Goal: Task Accomplishment & Management: Complete application form

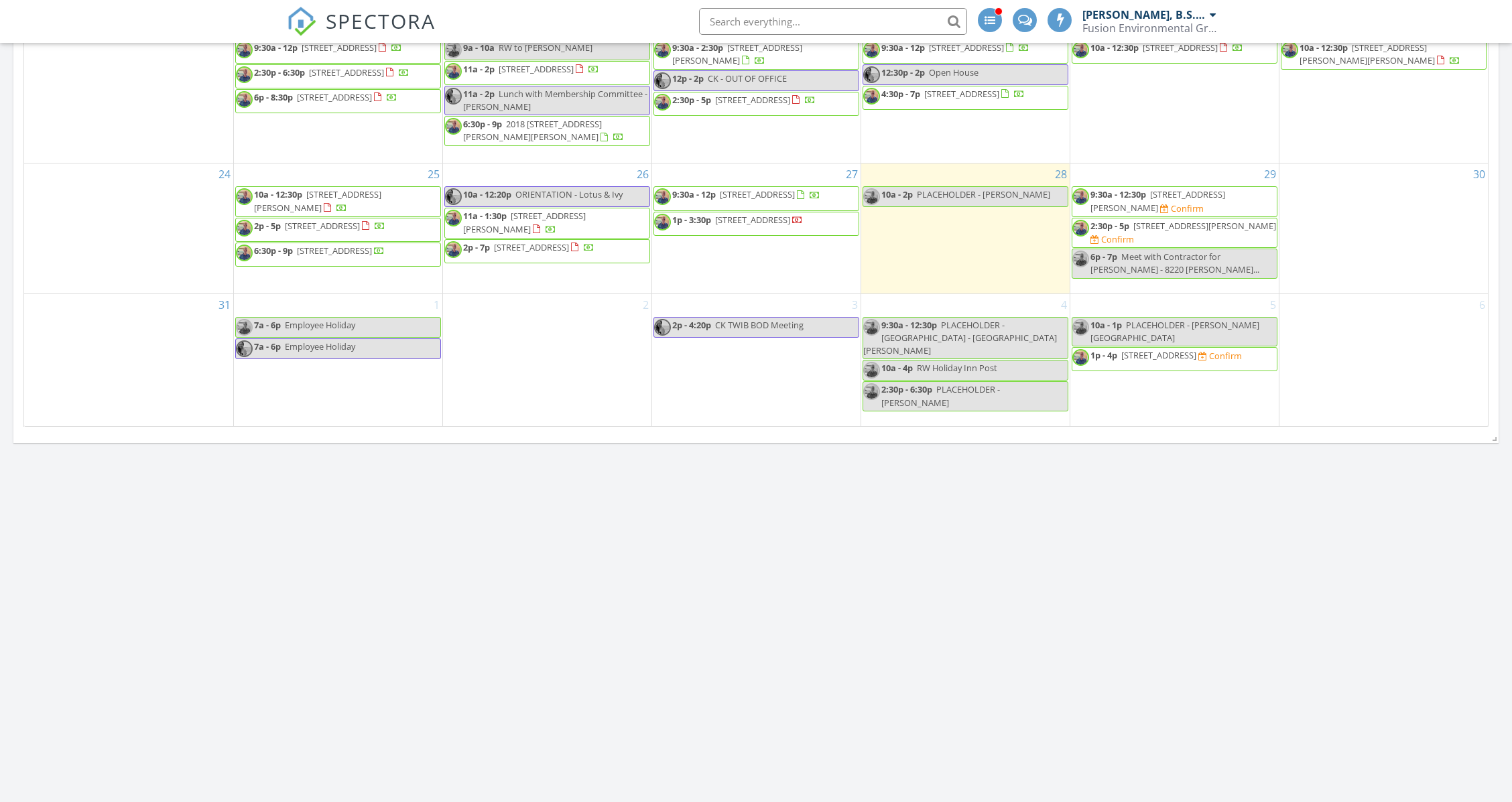
scroll to position [804, 0]
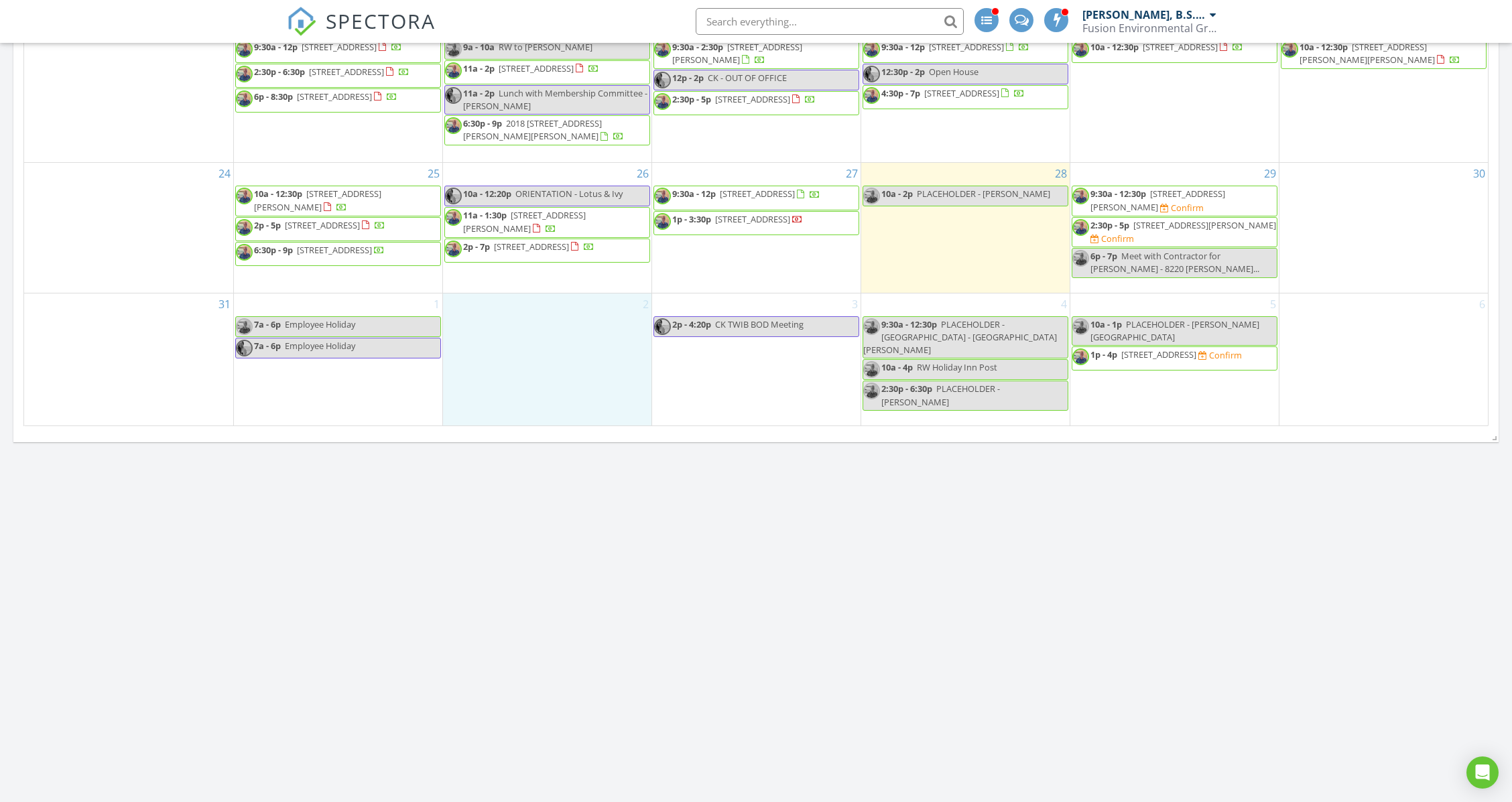
click at [584, 348] on div "2" at bounding box center [547, 360] width 208 height 133
click at [529, 321] on link "Inspection" at bounding box center [545, 318] width 69 height 21
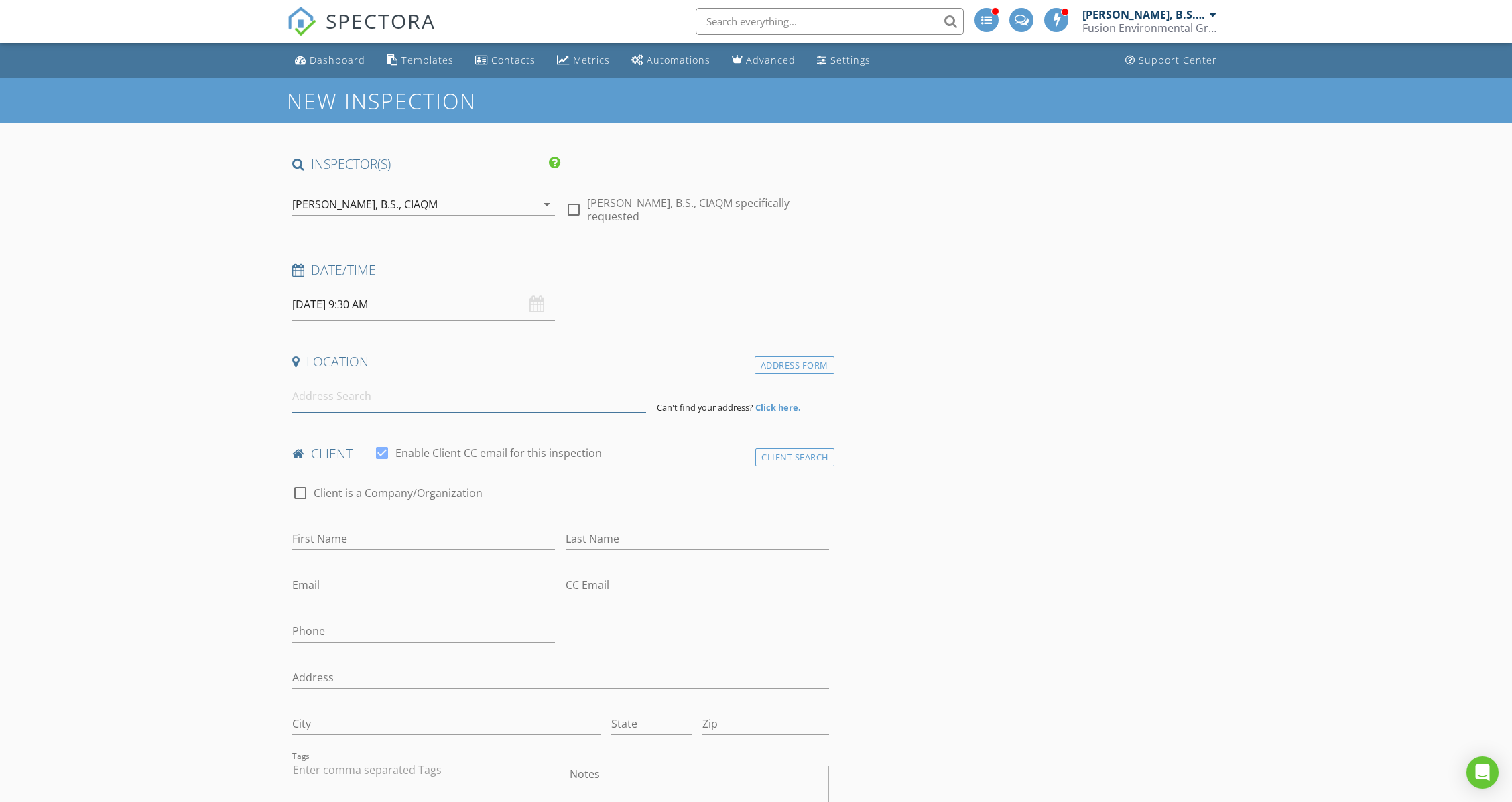
click at [394, 393] on input at bounding box center [469, 396] width 354 height 33
click at [358, 395] on input at bounding box center [469, 396] width 354 height 33
click at [313, 395] on input at bounding box center [469, 396] width 354 height 33
click at [364, 299] on input "09/02/2025 9:30 AM" at bounding box center [424, 305] width 263 height 33
click at [468, 304] on input "09/02/2025 9:30 AM" at bounding box center [424, 305] width 263 height 33
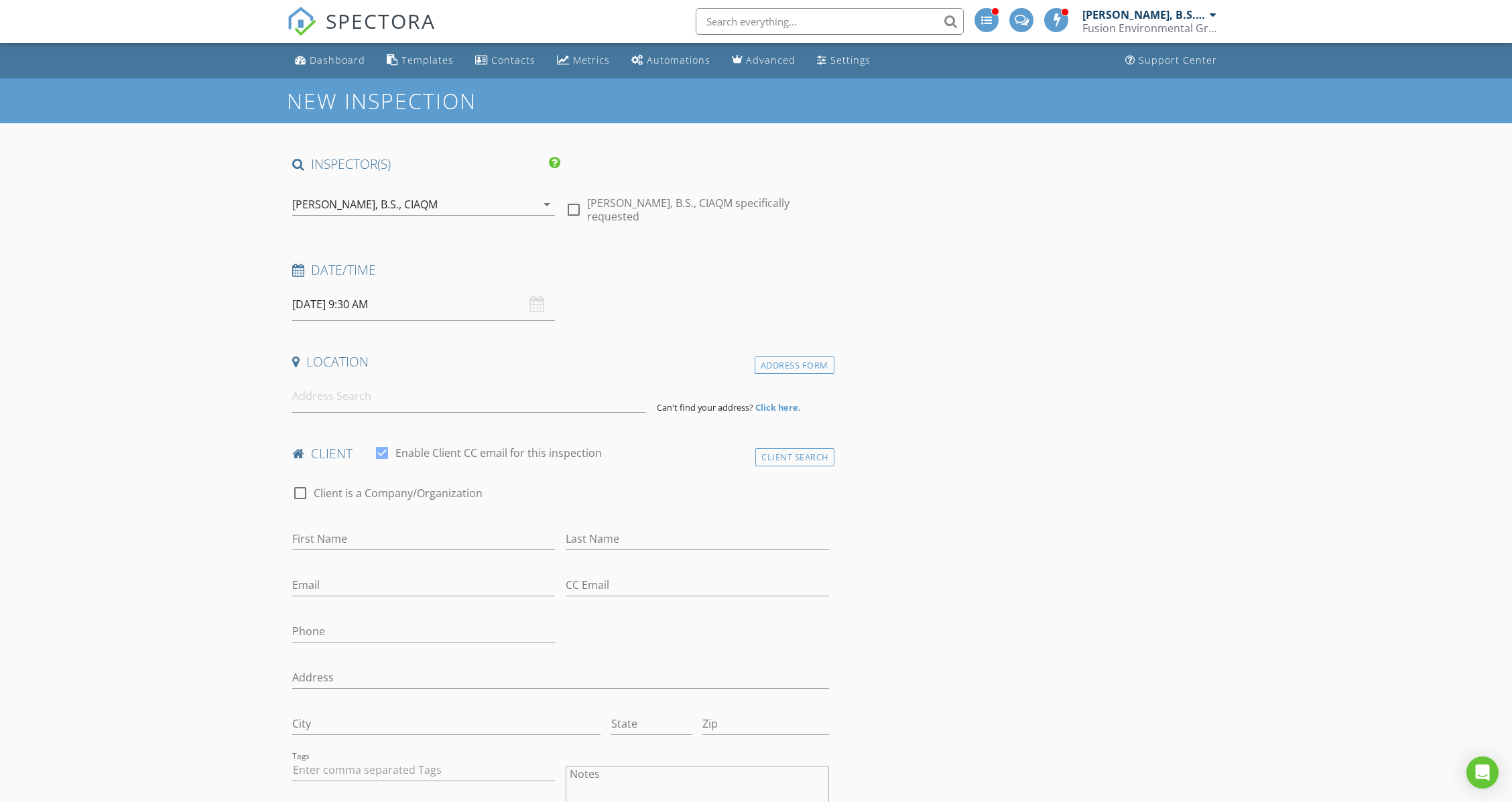
click at [316, 390] on input at bounding box center [469, 396] width 354 height 33
click at [314, 397] on input at bounding box center [469, 396] width 354 height 33
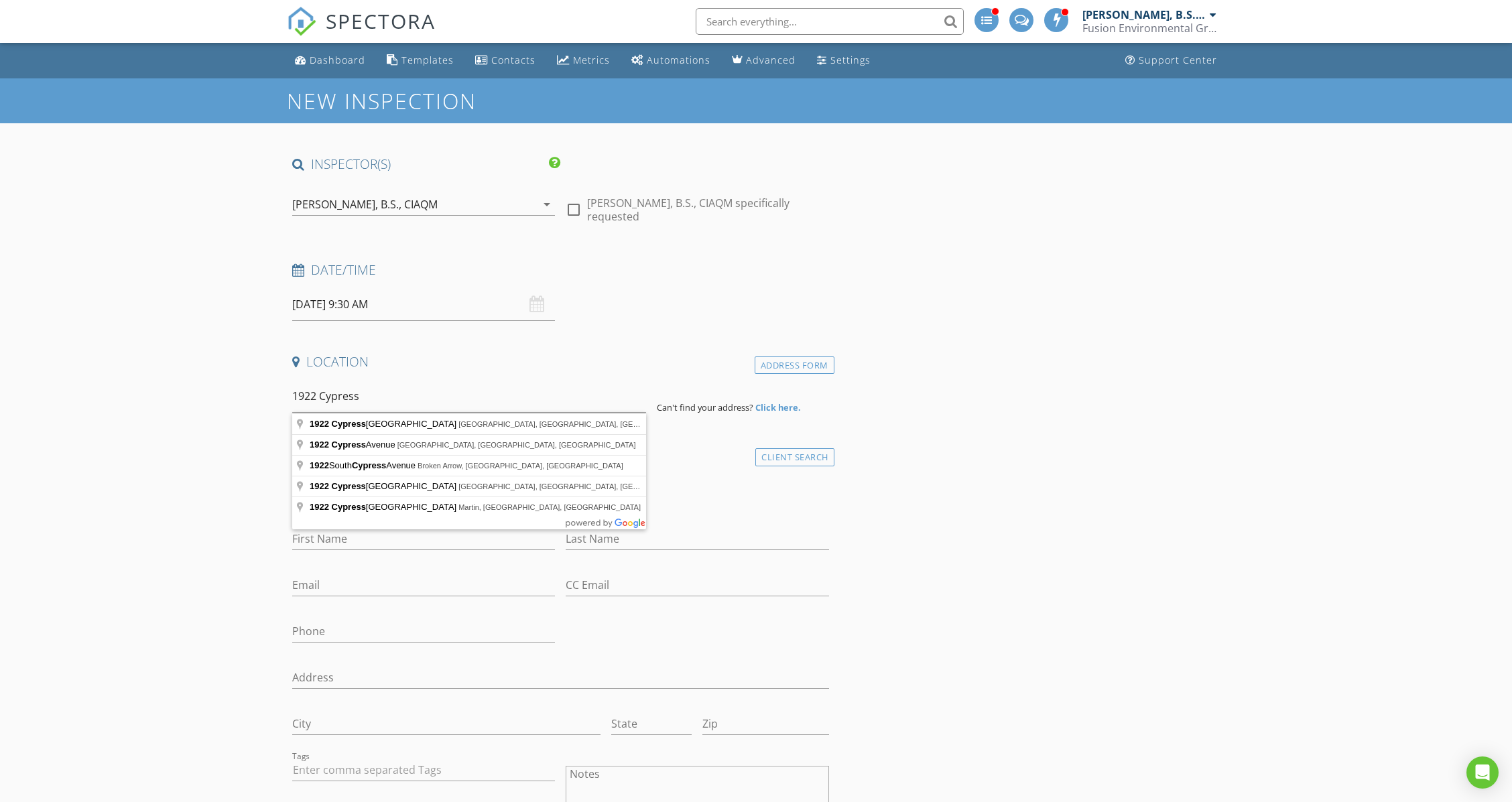
type input "1922 Cypress Point West, Austin, TX, USA"
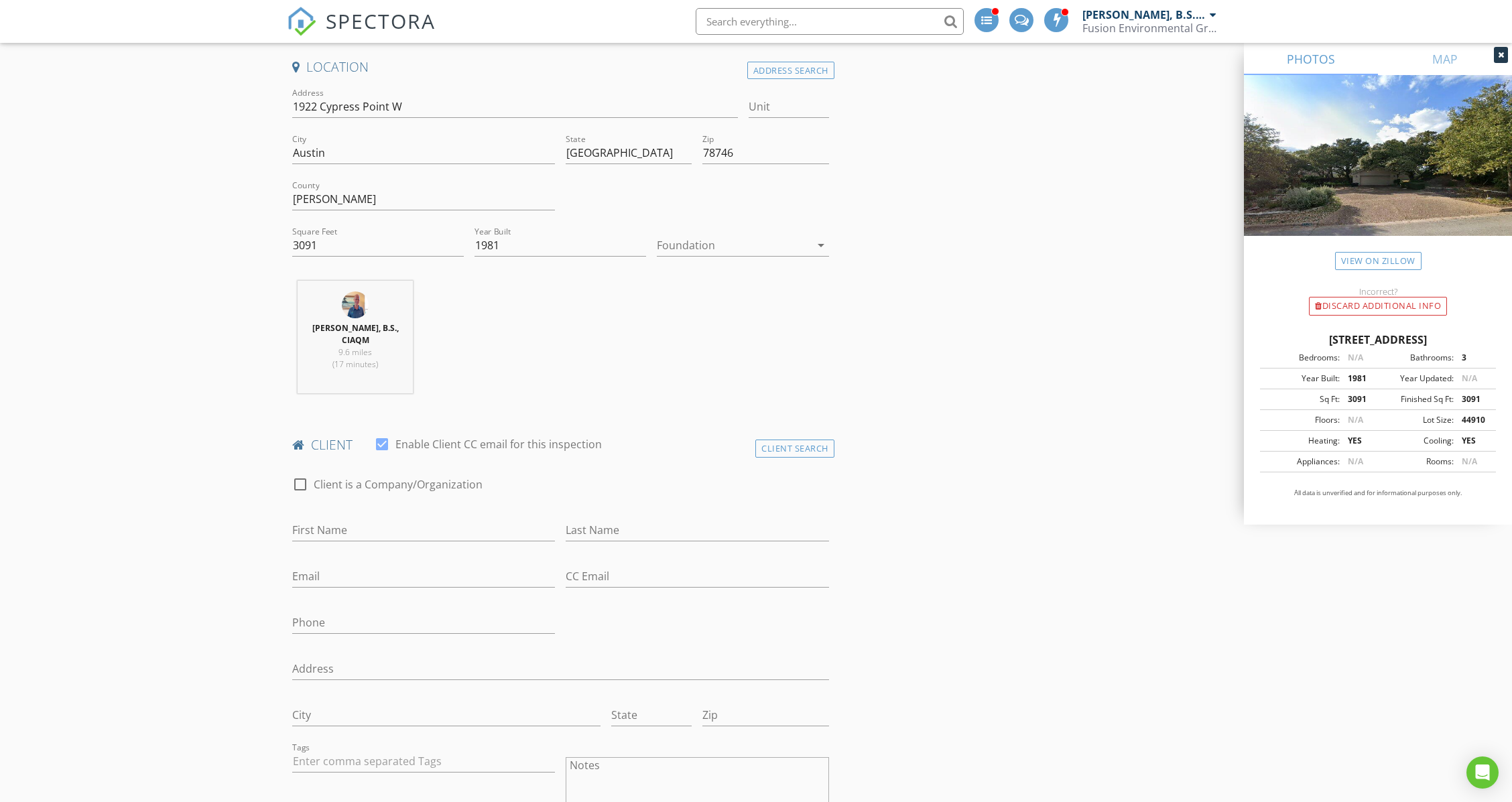
scroll to position [446, 0]
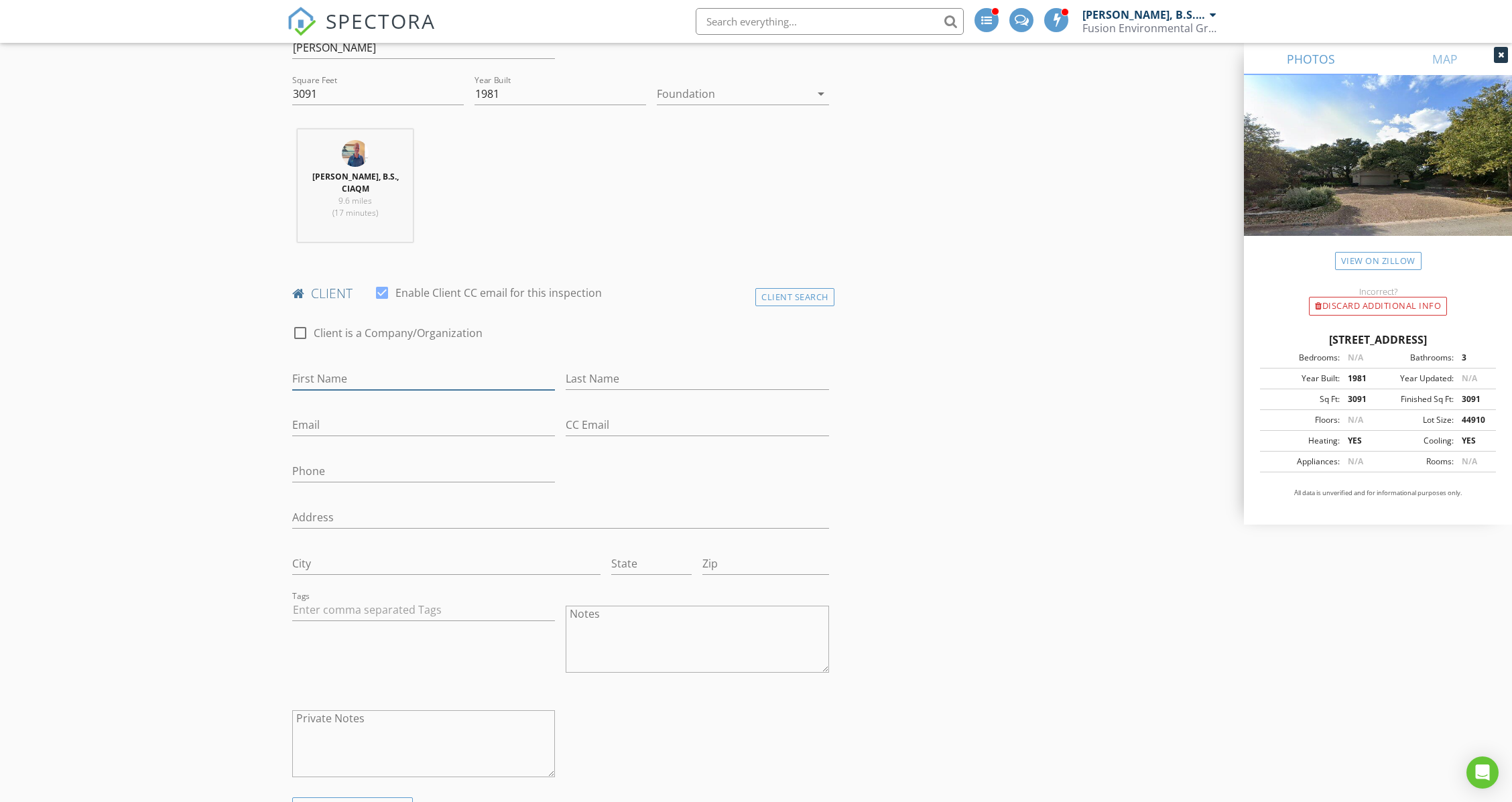
click at [408, 368] on input "First Name" at bounding box center [424, 378] width 263 height 22
type input "[PERSON_NAME]"
click at [592, 368] on input "[PERSON_NAME]" at bounding box center [697, 378] width 263 height 22
type input "[PERSON_NAME]"
click at [370, 414] on input "Email" at bounding box center [424, 424] width 263 height 22
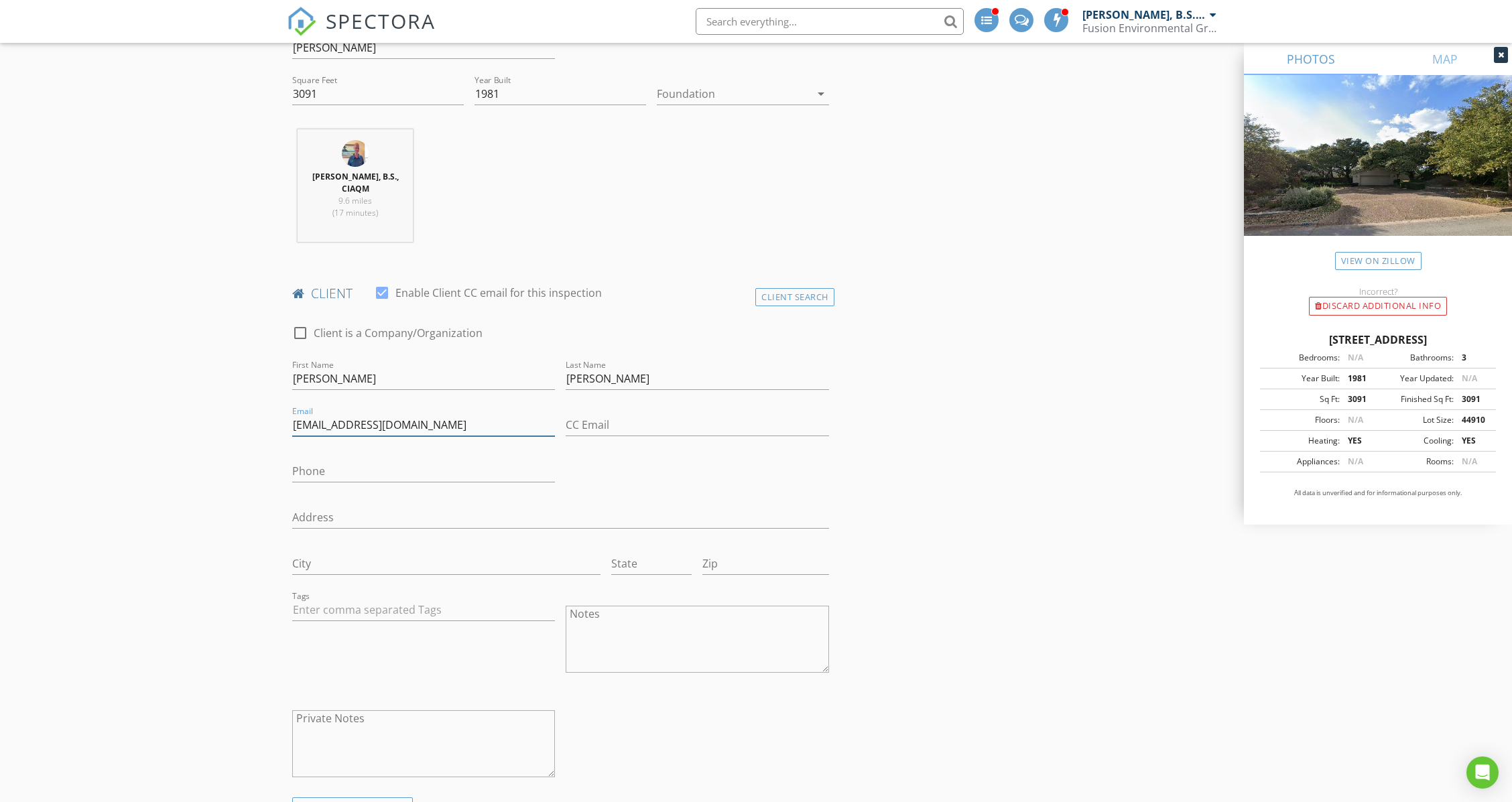
type input "[EMAIL_ADDRESS][DOMAIN_NAME]"
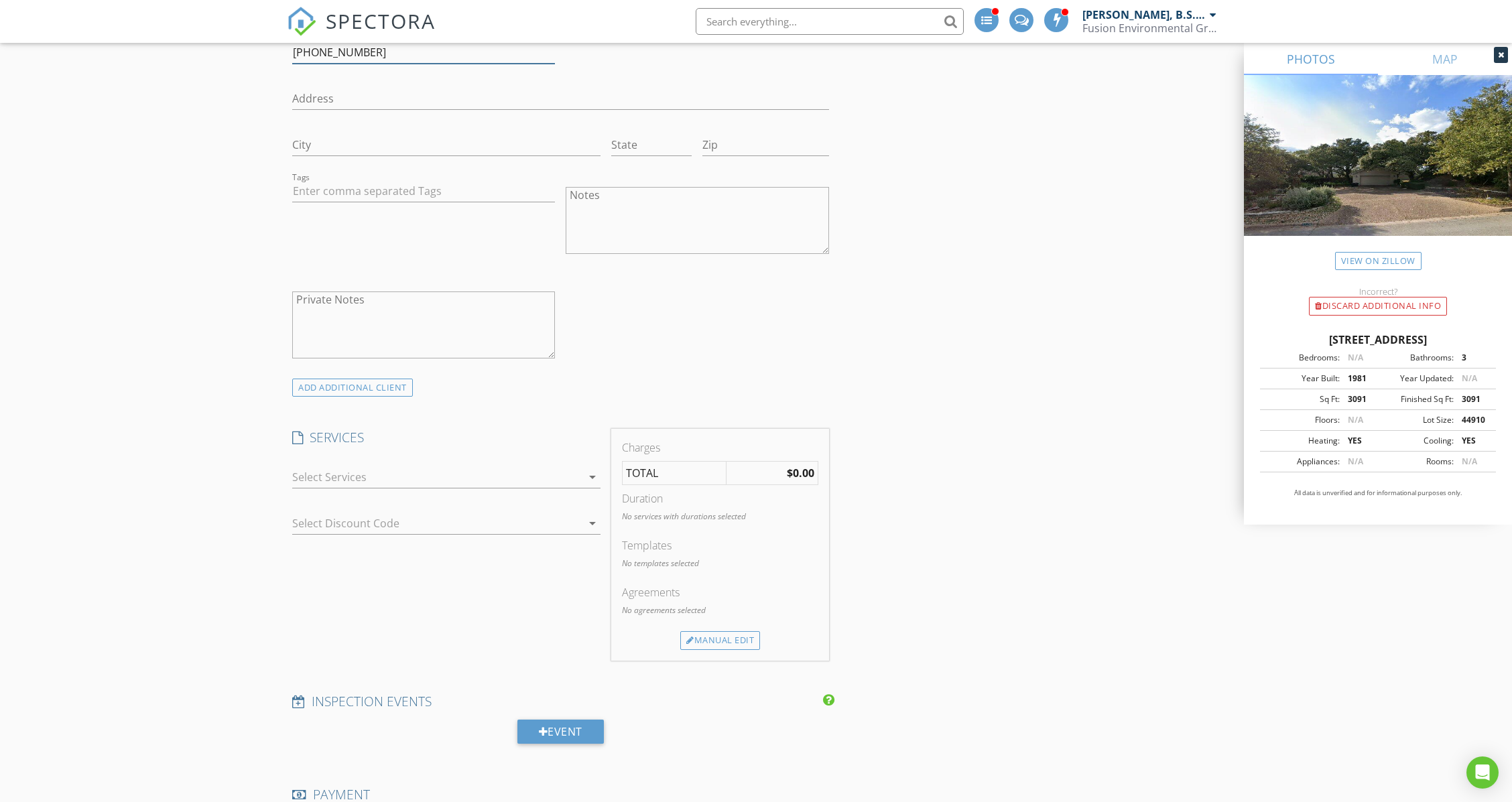
scroll to position [893, 0]
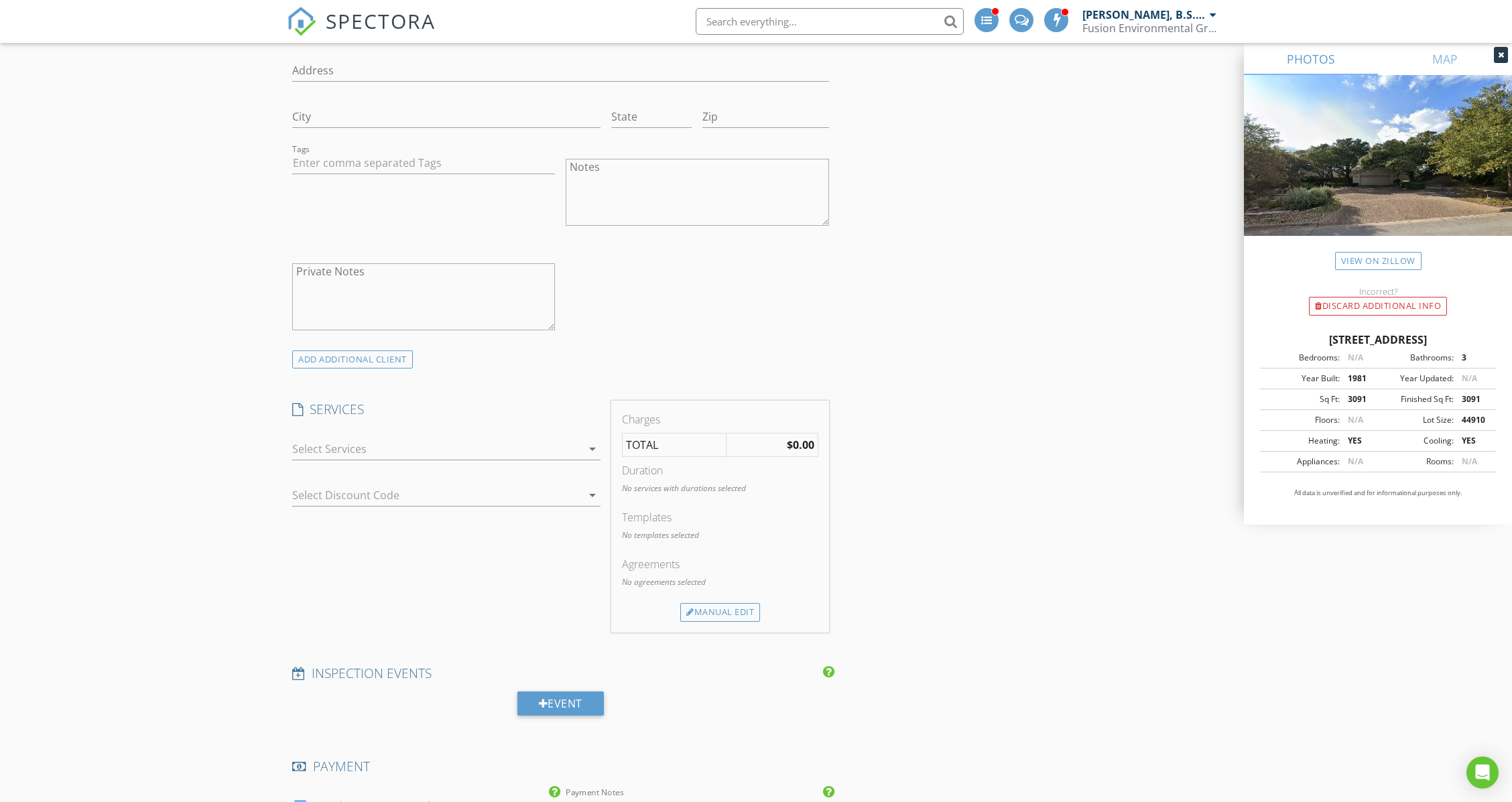
type input "[PHONE_NUMBER]"
click at [397, 438] on div at bounding box center [437, 449] width 289 height 21
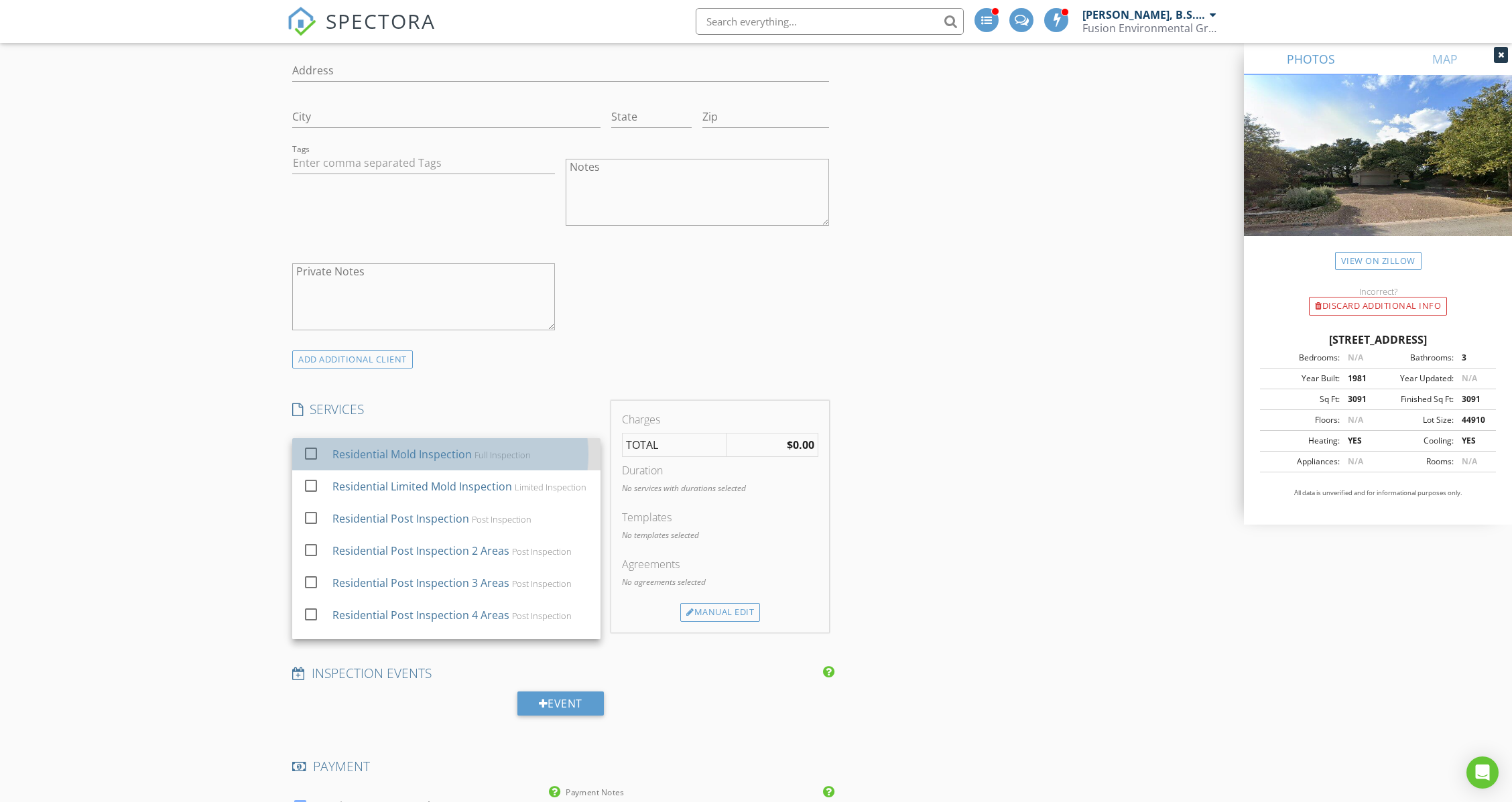
click at [404, 446] on div "Residential Mold Inspection" at bounding box center [402, 454] width 139 height 16
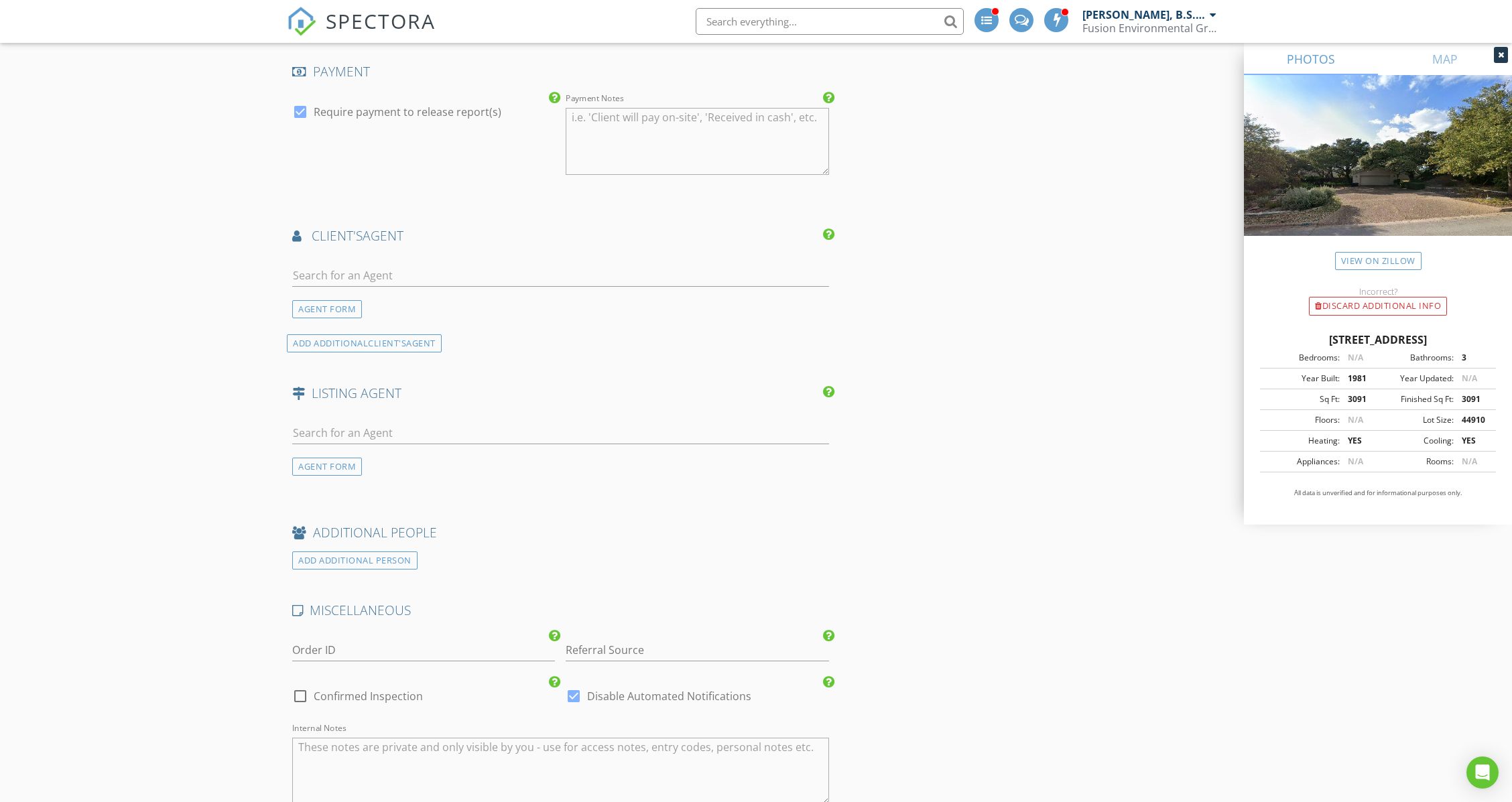
scroll to position [1876, 0]
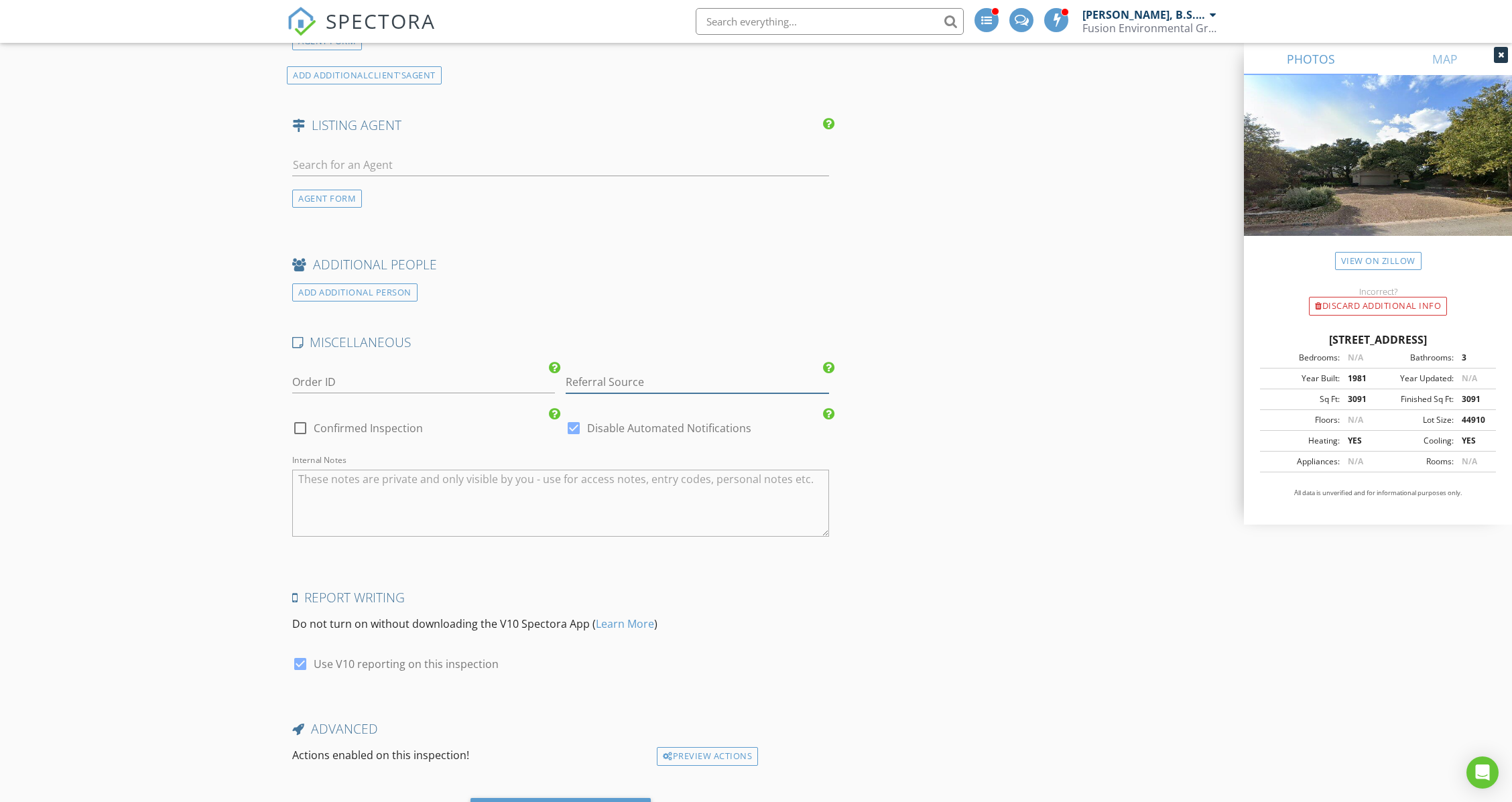
click at [634, 371] on input "Referral Source" at bounding box center [697, 382] width 263 height 22
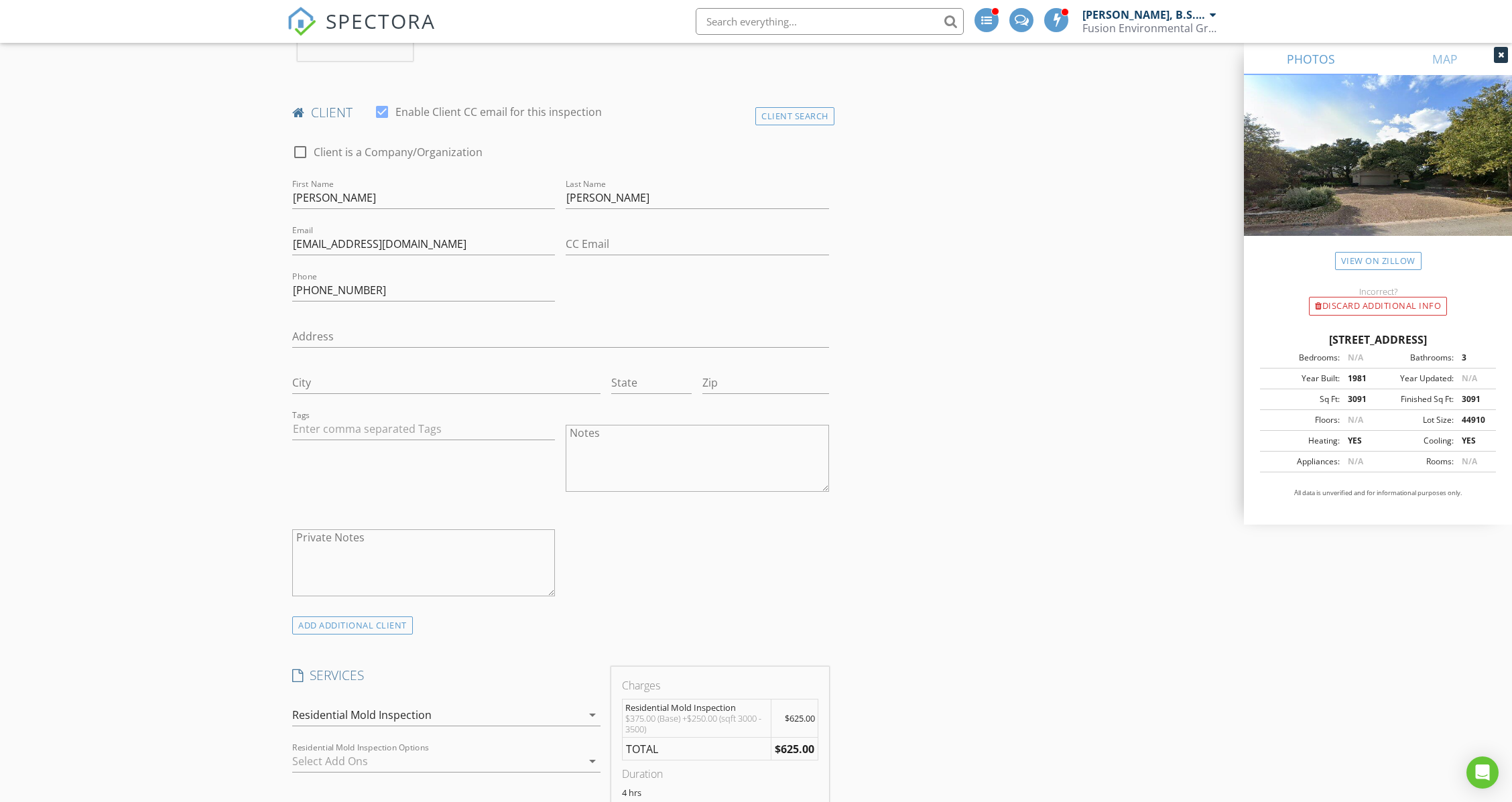
scroll to position [625, 0]
click at [631, 427] on textarea "Notes" at bounding box center [697, 460] width 263 height 67
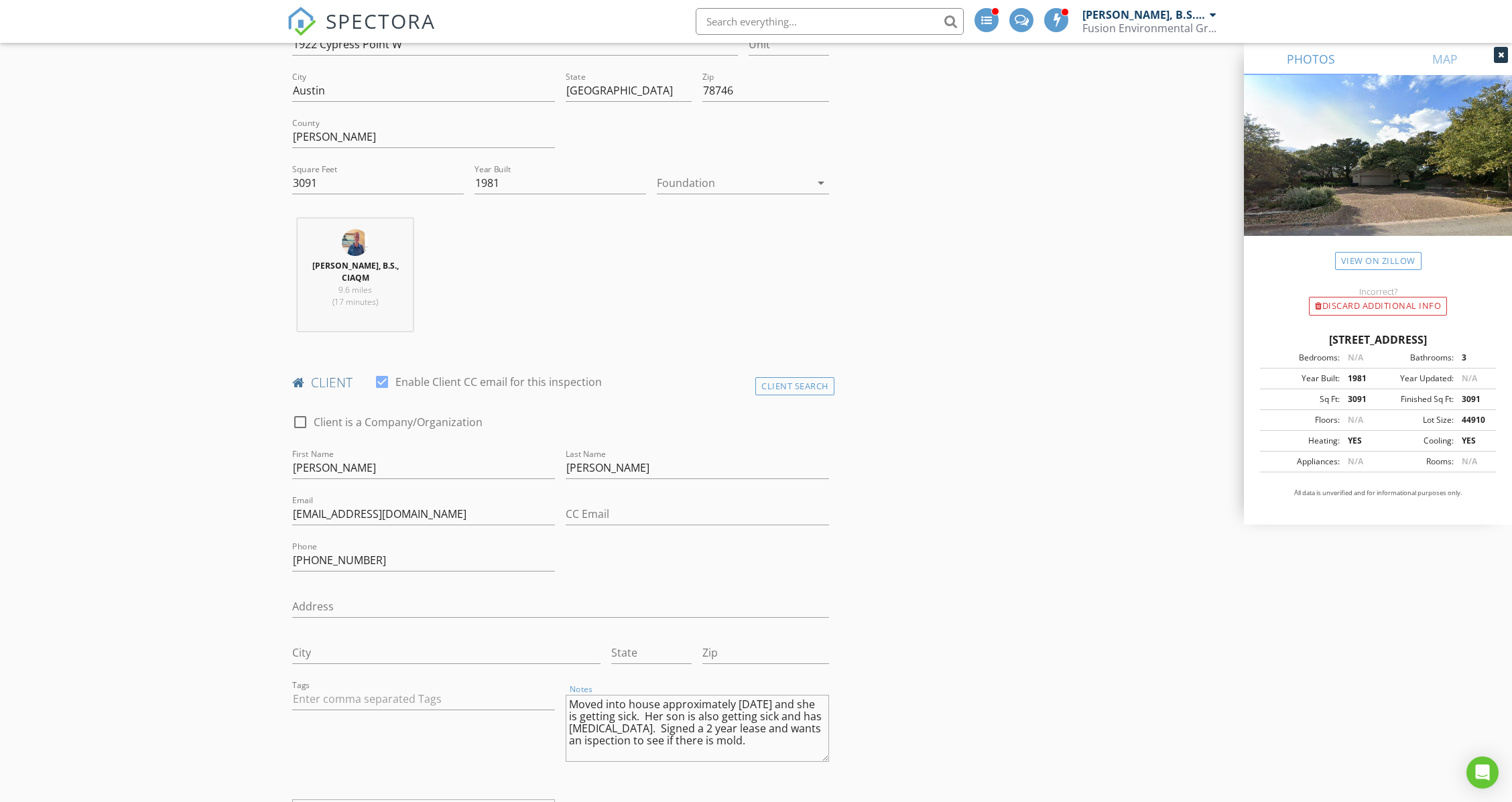
scroll to position [0, 0]
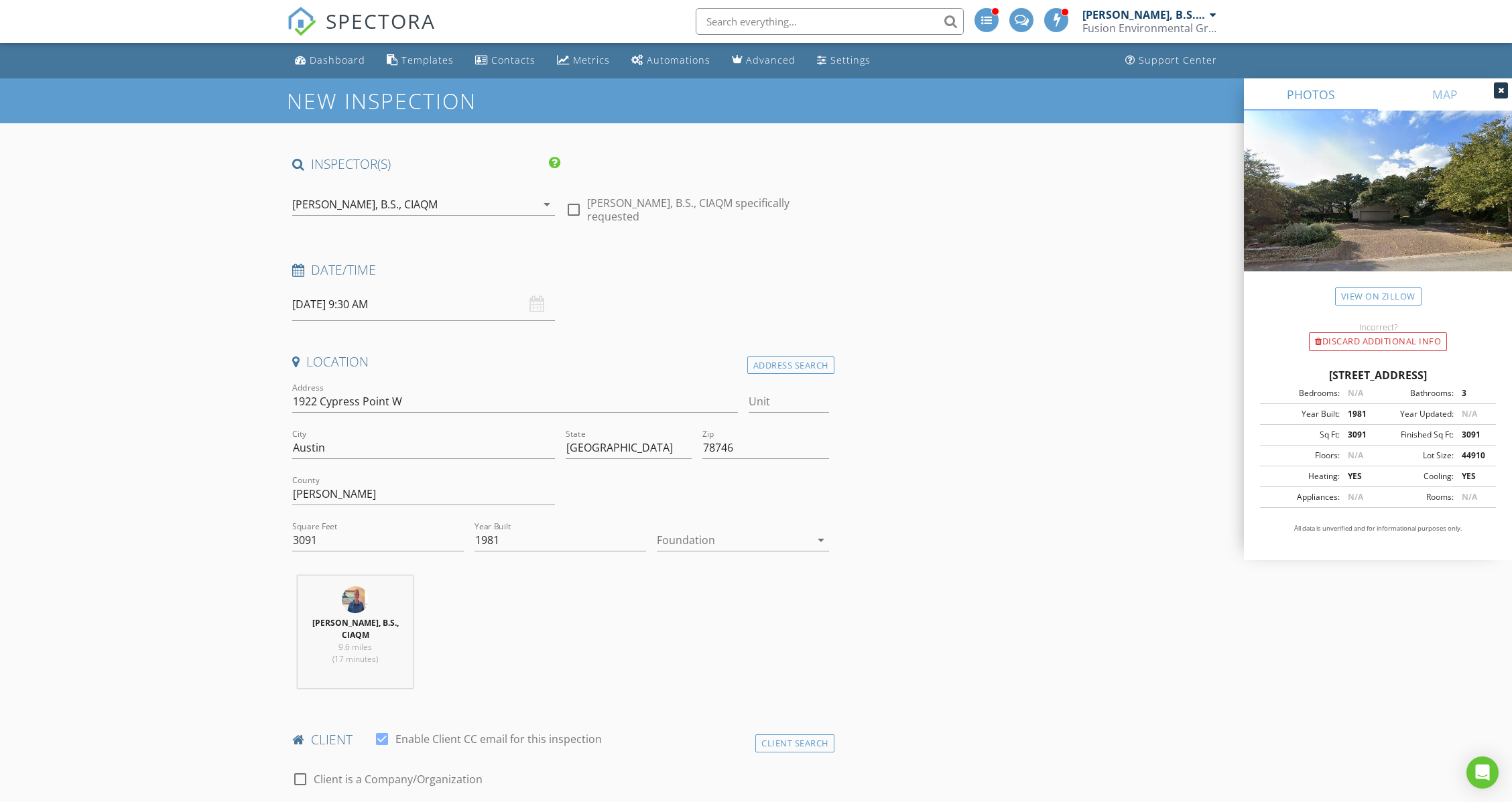
type textarea "Moved into house approximately 6 months ago and she is getting sick. Her son is…"
click at [339, 400] on input "1922 Cypress Point W" at bounding box center [515, 401] width 446 height 22
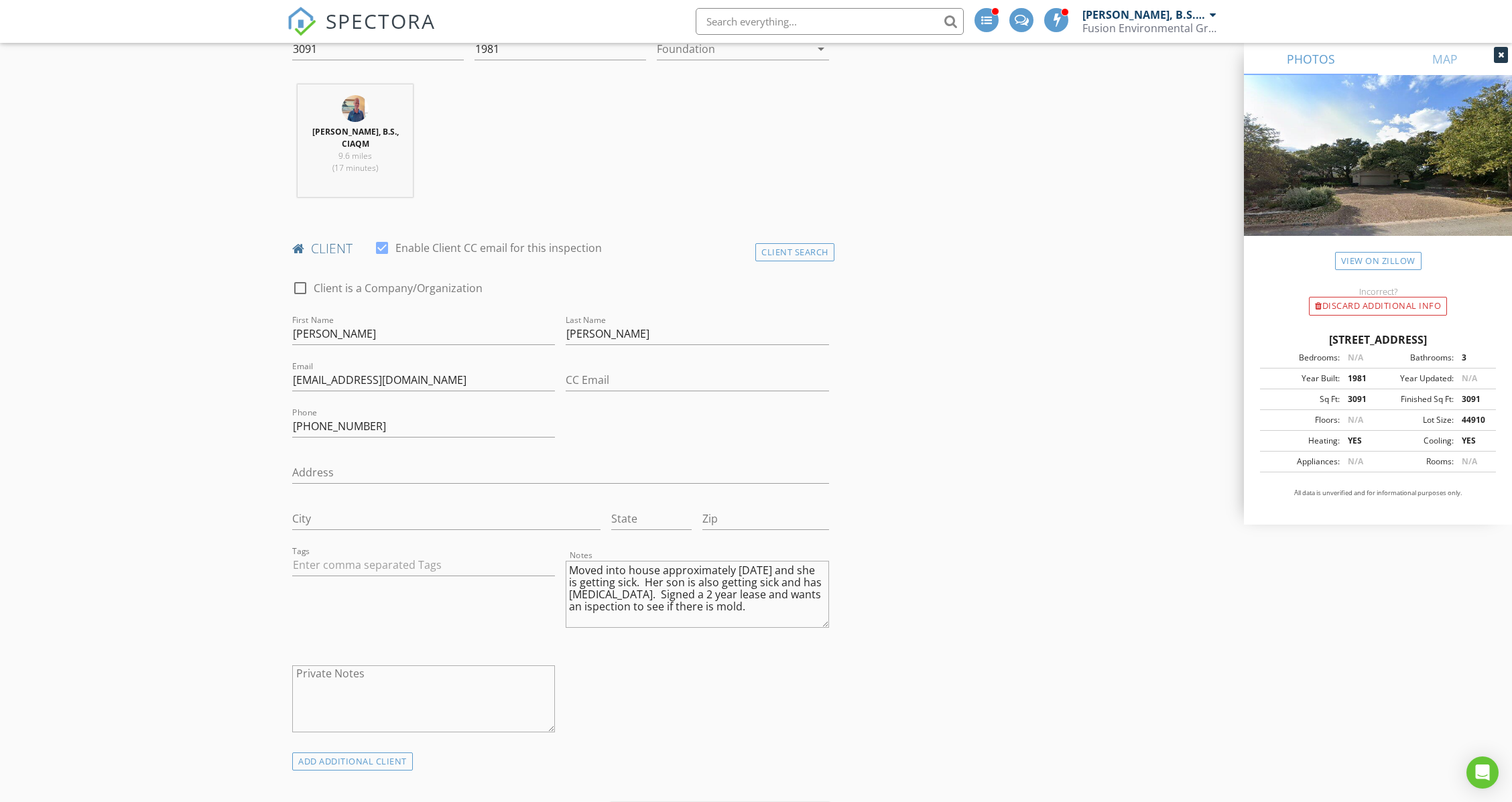
scroll to position [536, 0]
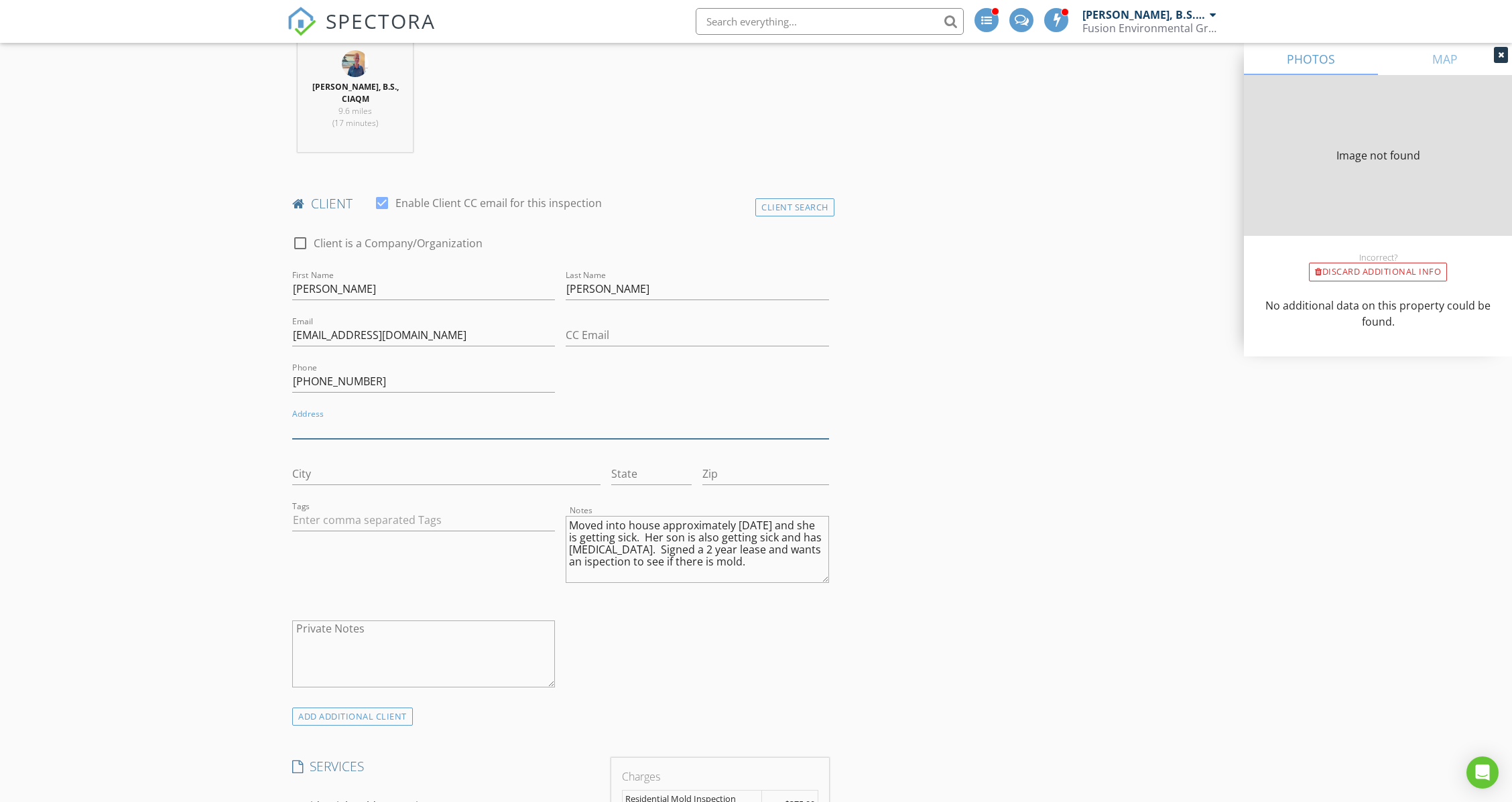
click at [339, 416] on input "Address" at bounding box center [561, 427] width 536 height 22
paste input "1922 Cypress Point W"
type input "1922 Cypress Point W"
type input "3091"
type input "1981"
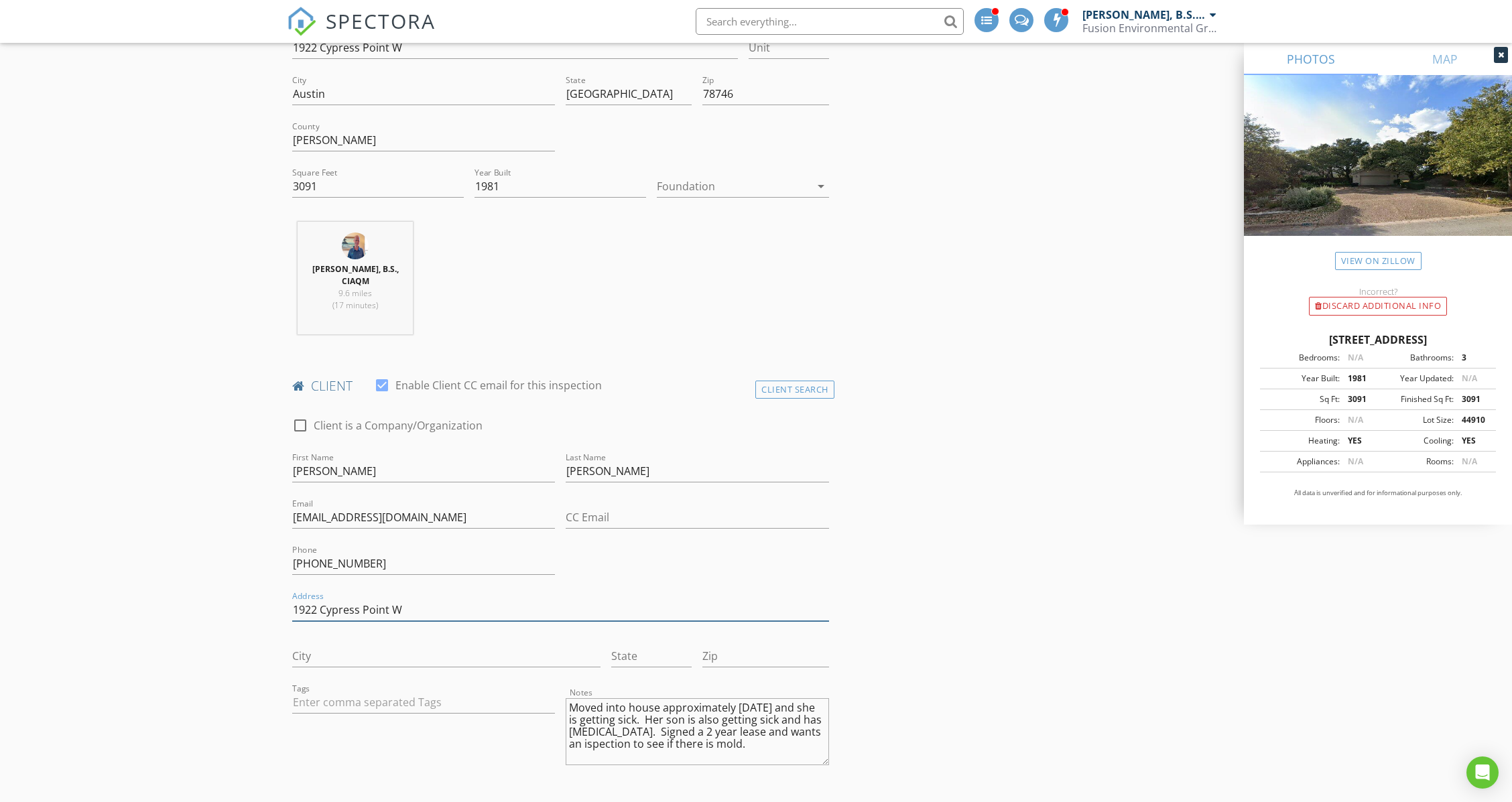
scroll to position [268, 0]
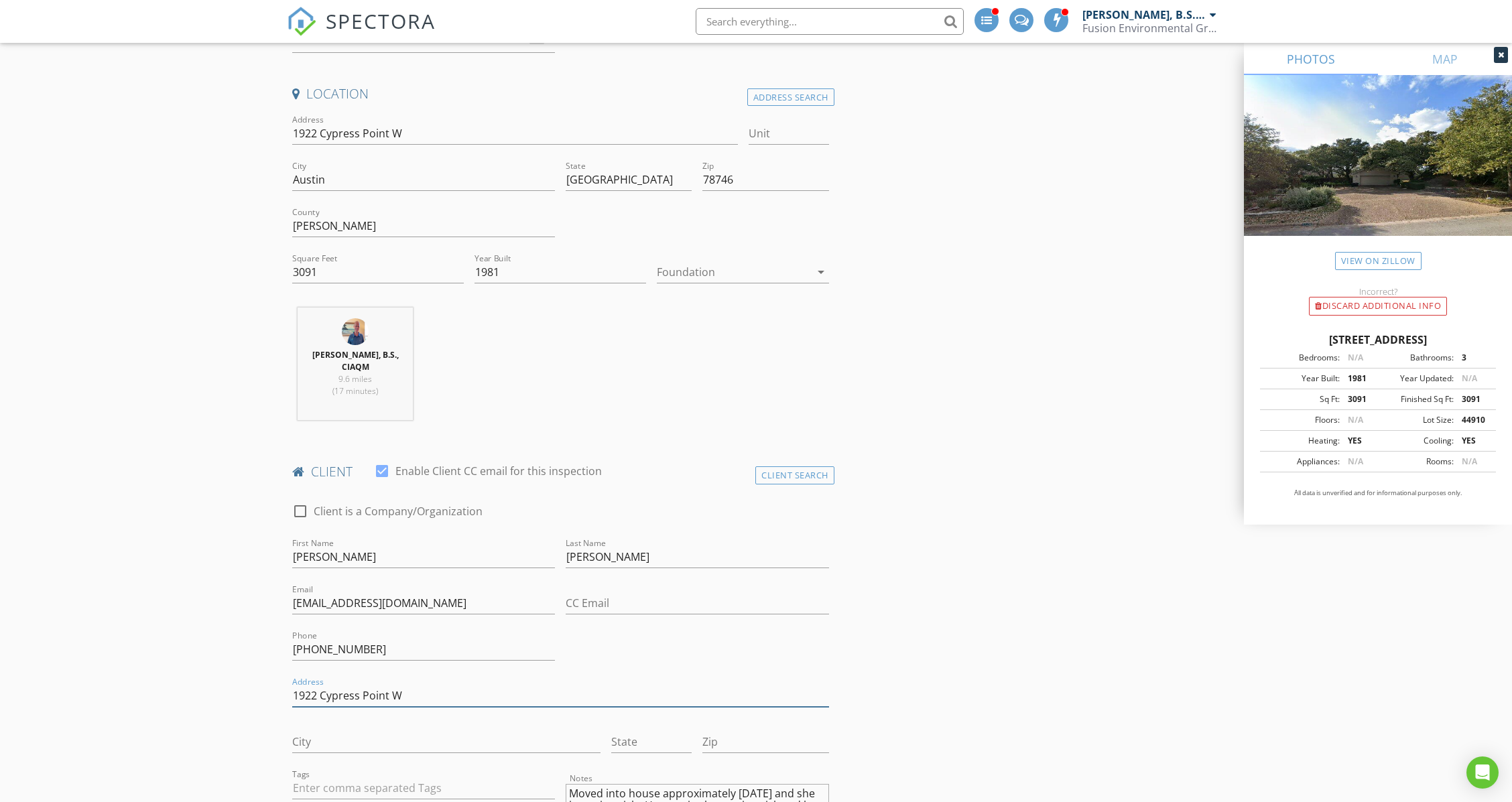
type input "1922 Cypress Point W"
click at [306, 174] on input "Austin" at bounding box center [424, 179] width 263 height 22
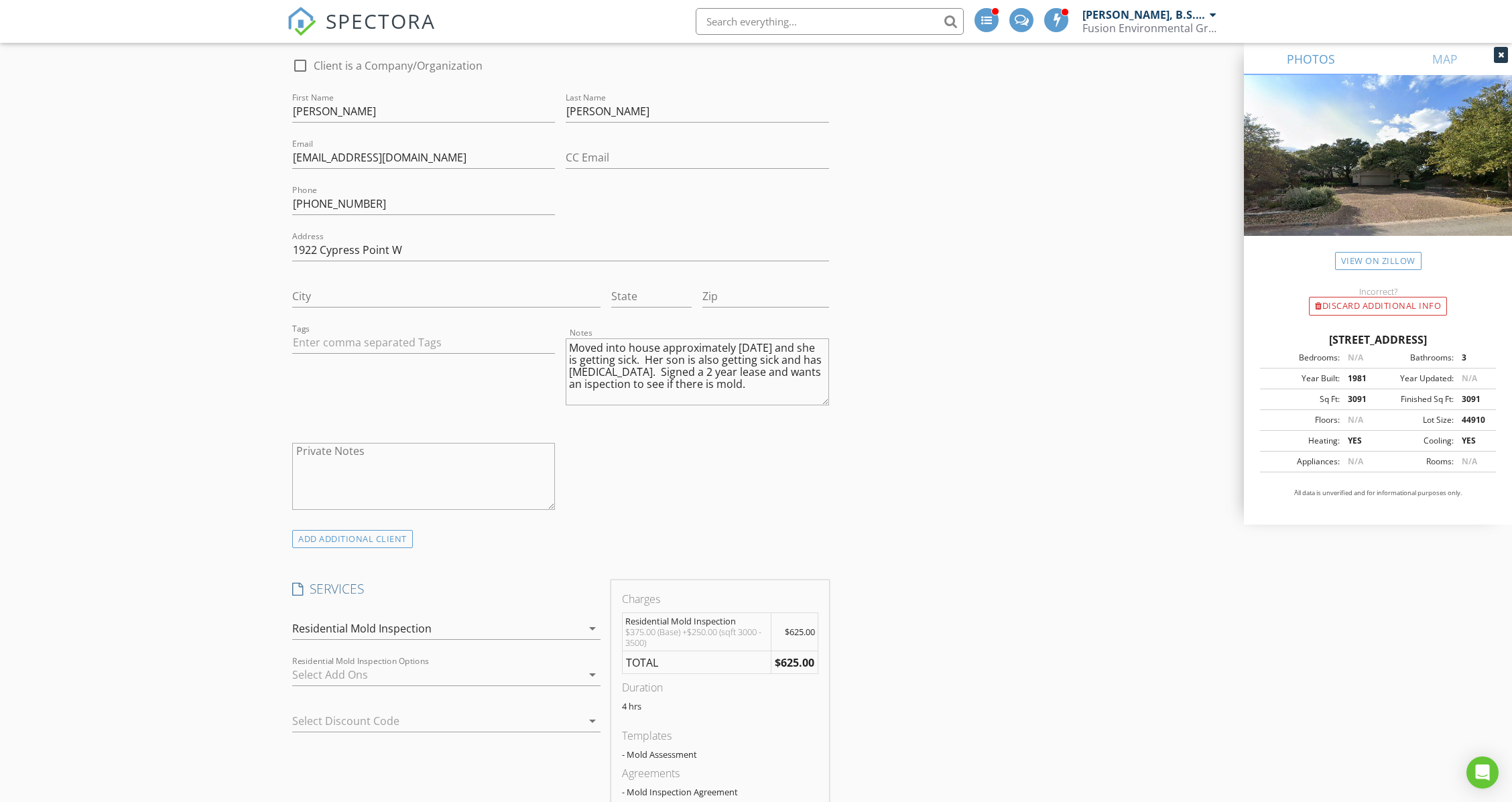
scroll to position [715, 0]
click at [354, 284] on input "City" at bounding box center [446, 295] width 308 height 22
paste input "Austin"
type input "Austin"
click at [634, 284] on input "State" at bounding box center [651, 295] width 80 height 22
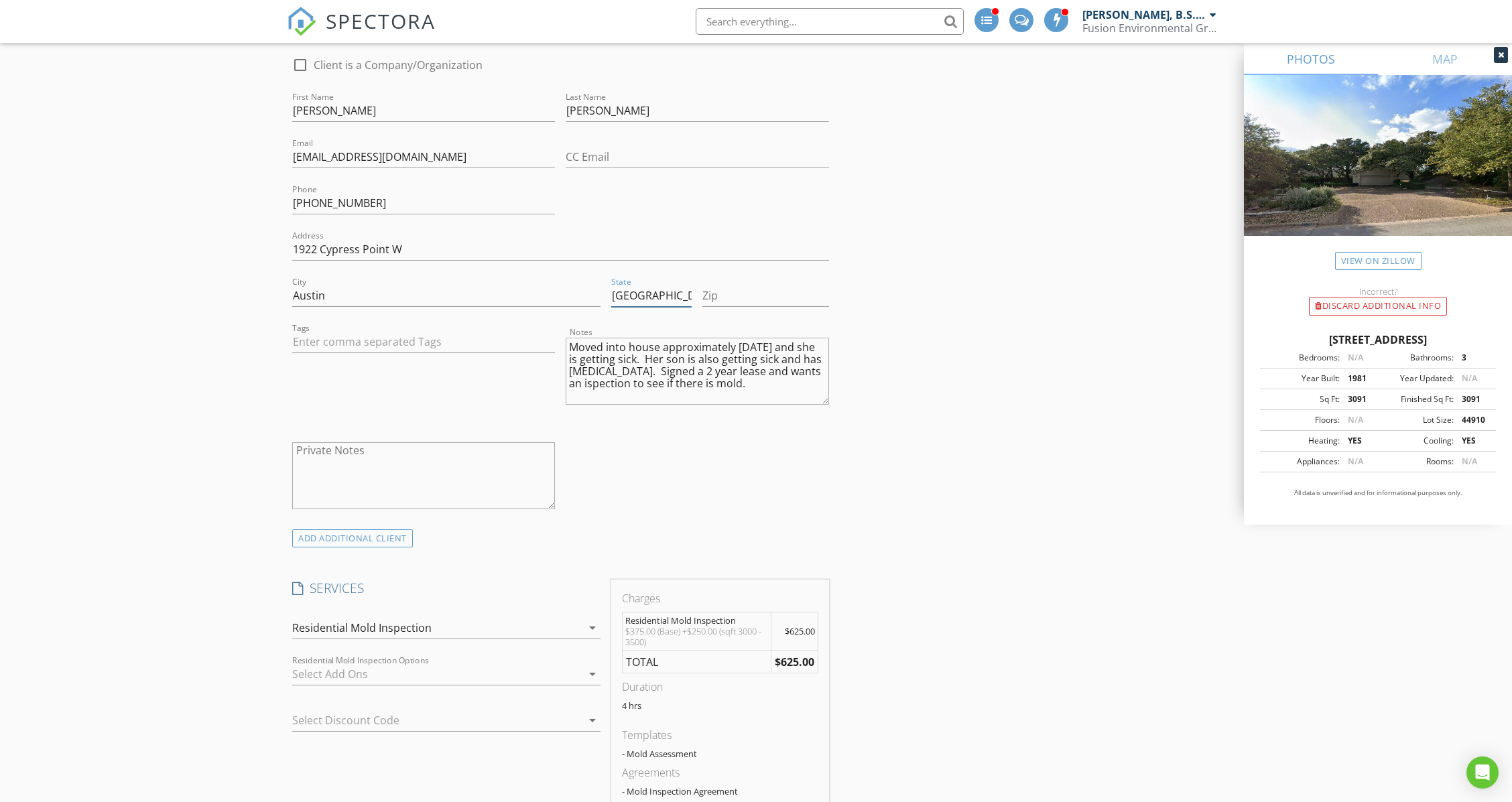
type input "[GEOGRAPHIC_DATA]"
drag, startPoint x: 754, startPoint y: 269, endPoint x: 765, endPoint y: 286, distance: 20.2
click at [754, 277] on div "Zip" at bounding box center [765, 299] width 126 height 44
click at [758, 292] on input "Zip" at bounding box center [765, 295] width 126 height 22
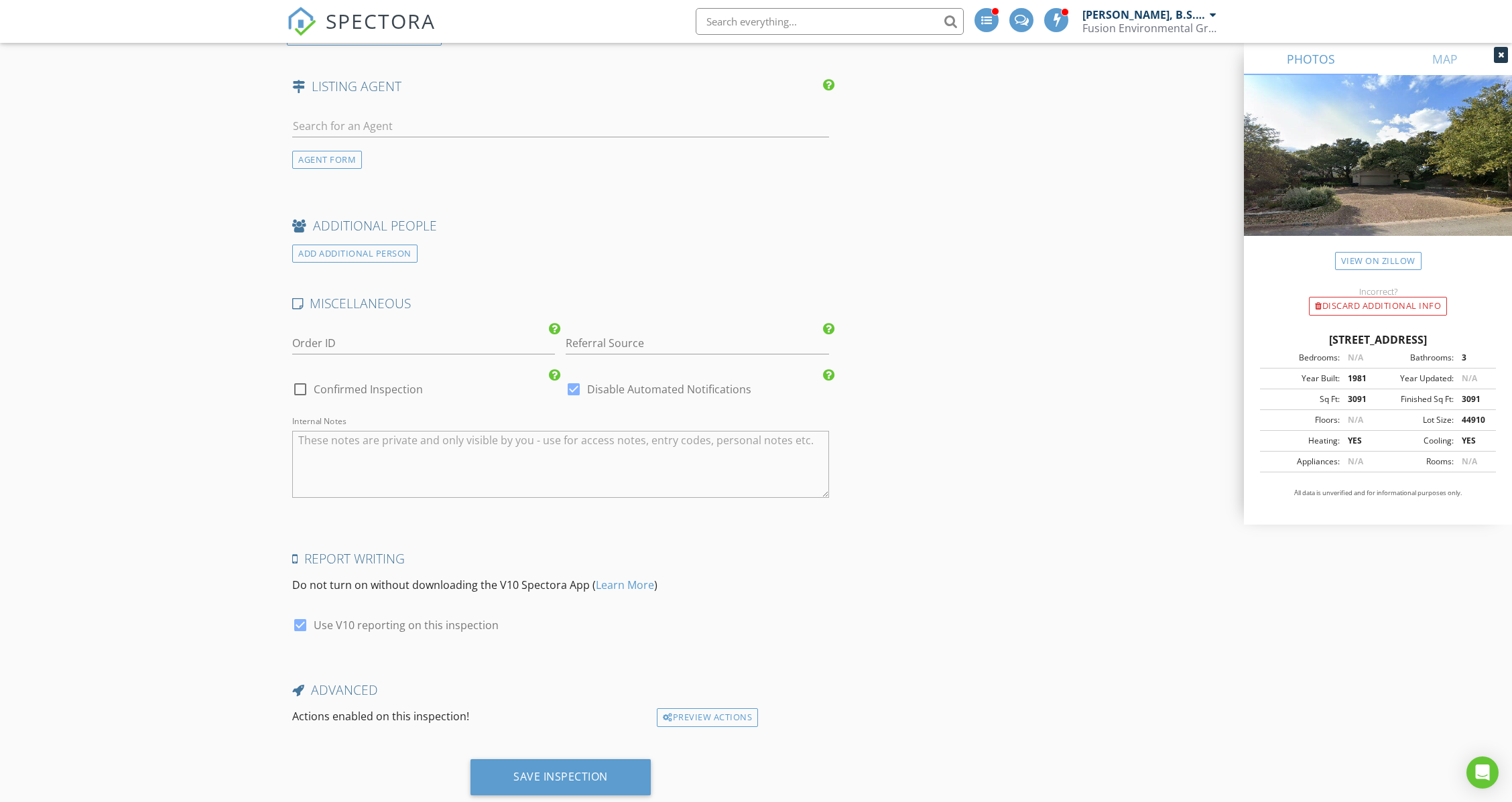
scroll to position [1935, 0]
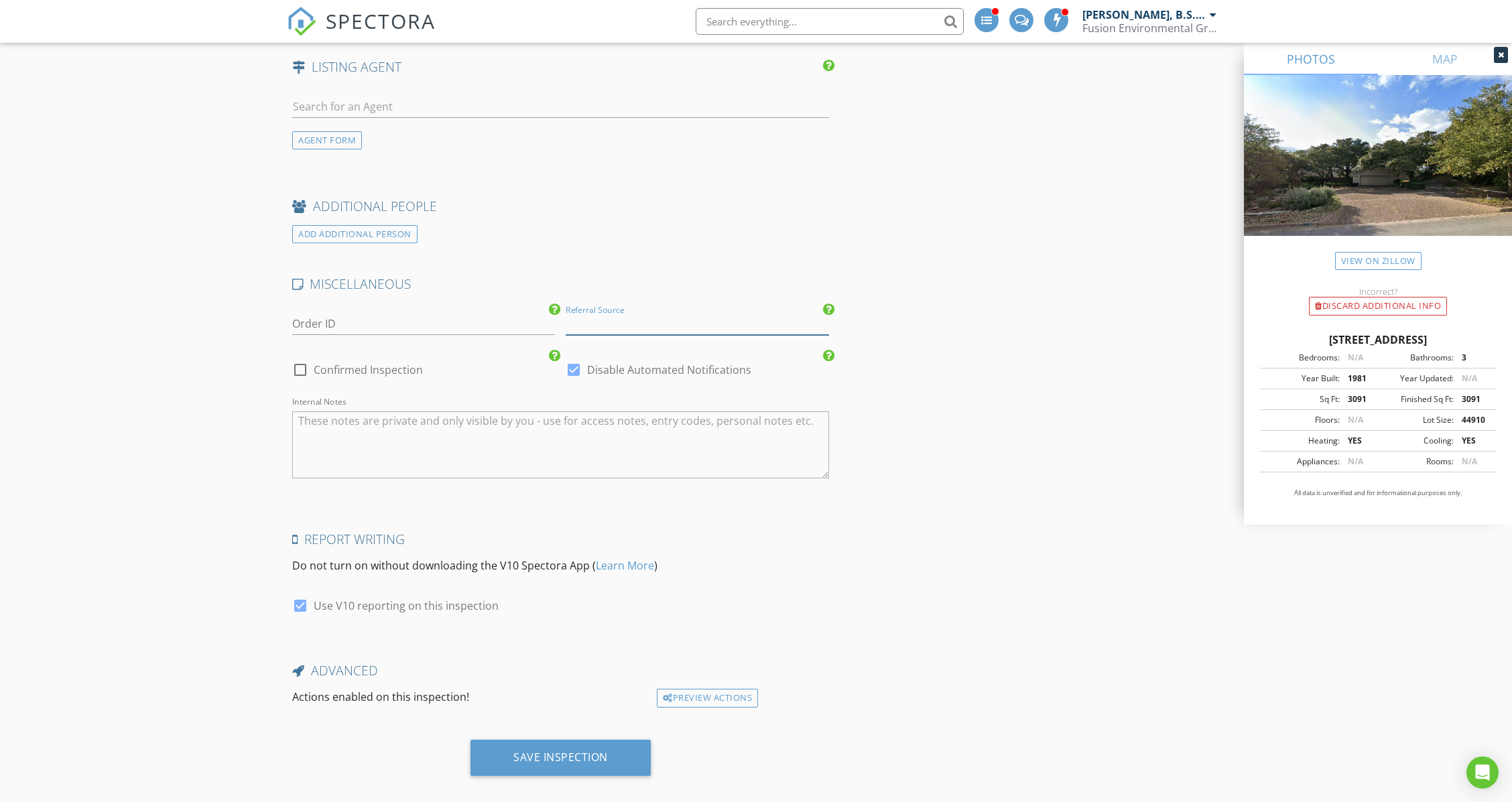
click at [611, 313] on input "Referral Source" at bounding box center [697, 323] width 263 height 22
click at [648, 313] on input "Referral Source" at bounding box center [697, 323] width 263 height 22
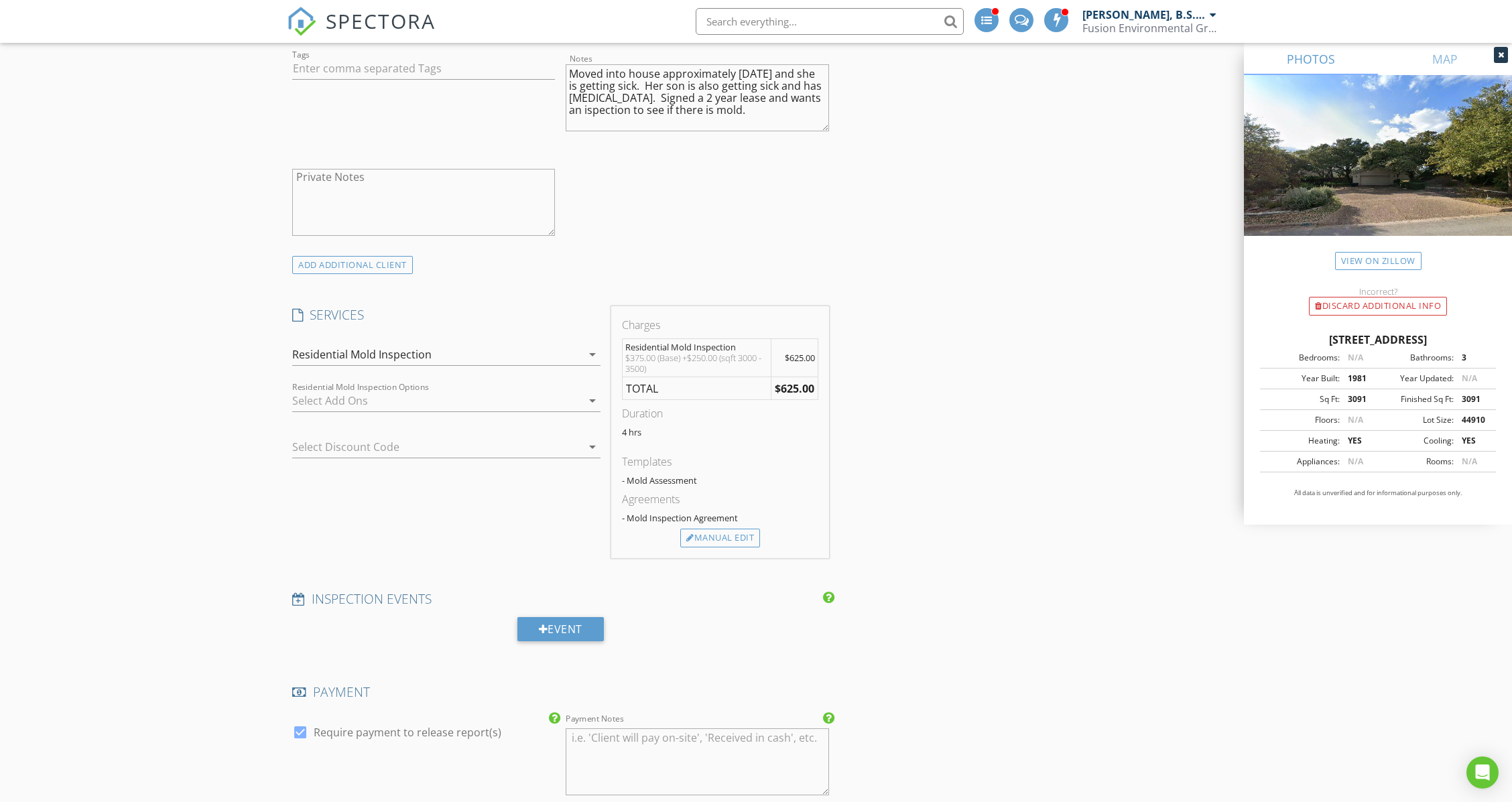
scroll to position [773, 0]
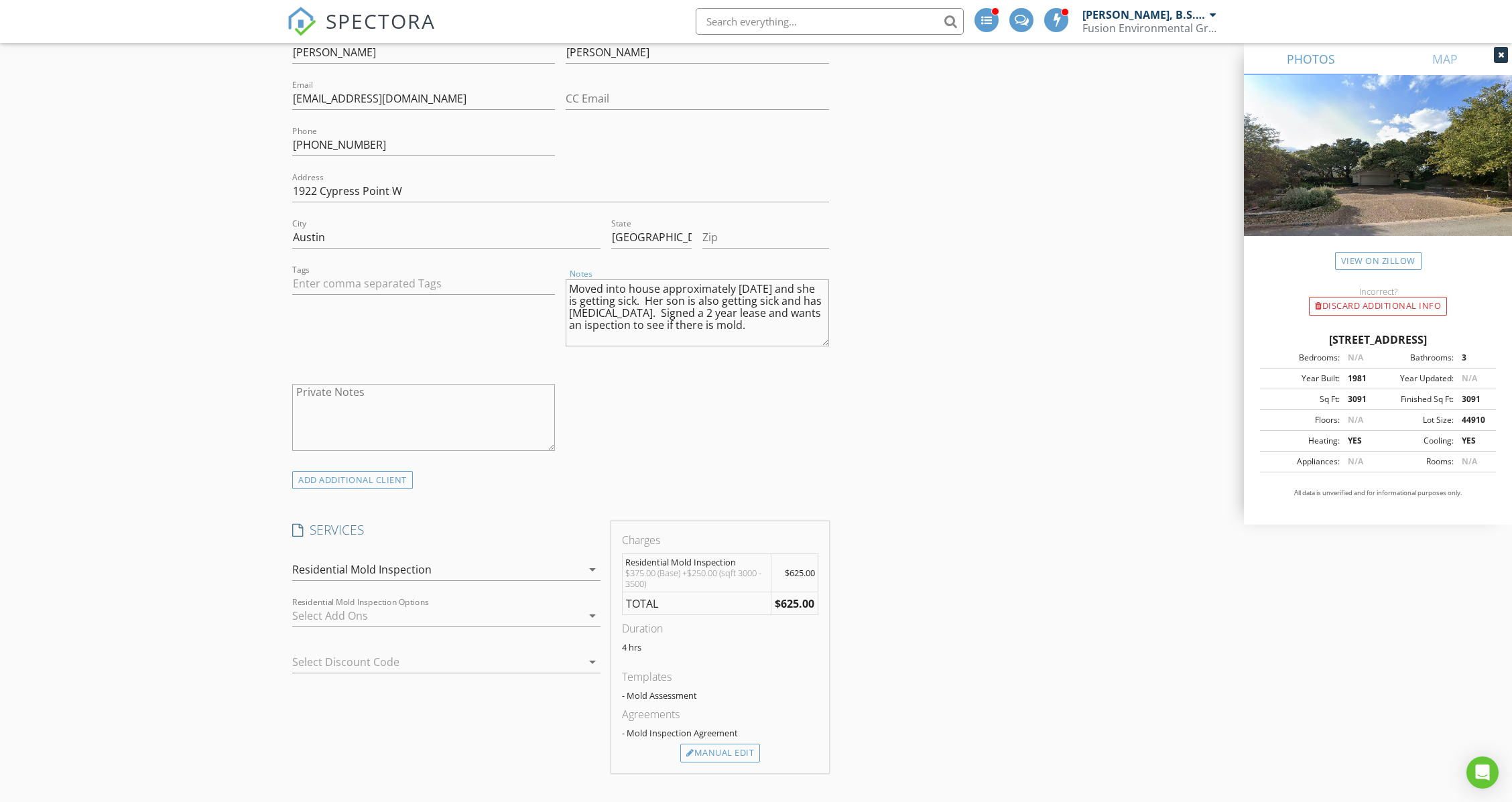
click at [779, 308] on textarea "Moved into house approximately 6 months ago and she is getting sick. Her son is…" at bounding box center [697, 313] width 263 height 67
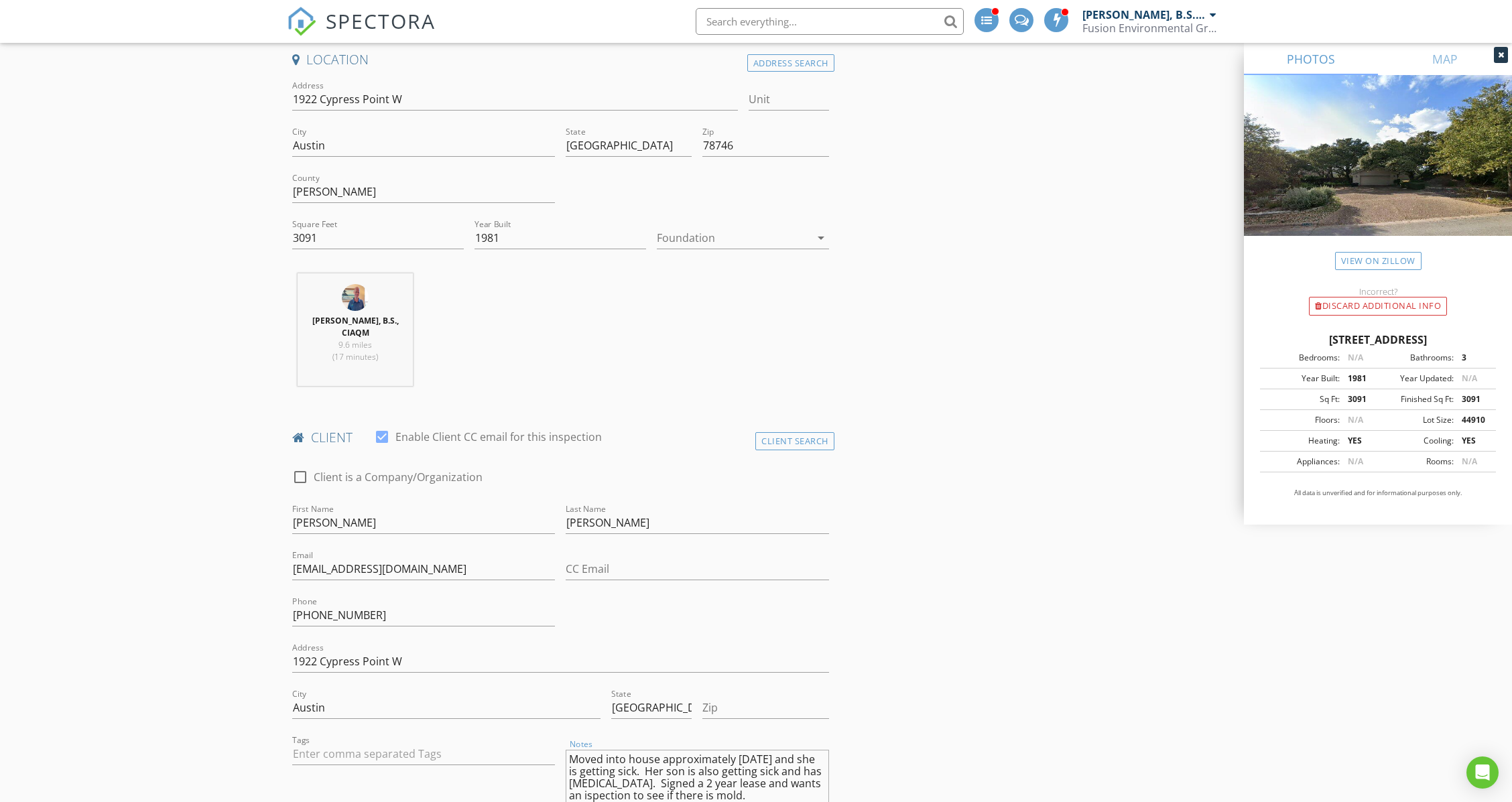
scroll to position [237, 0]
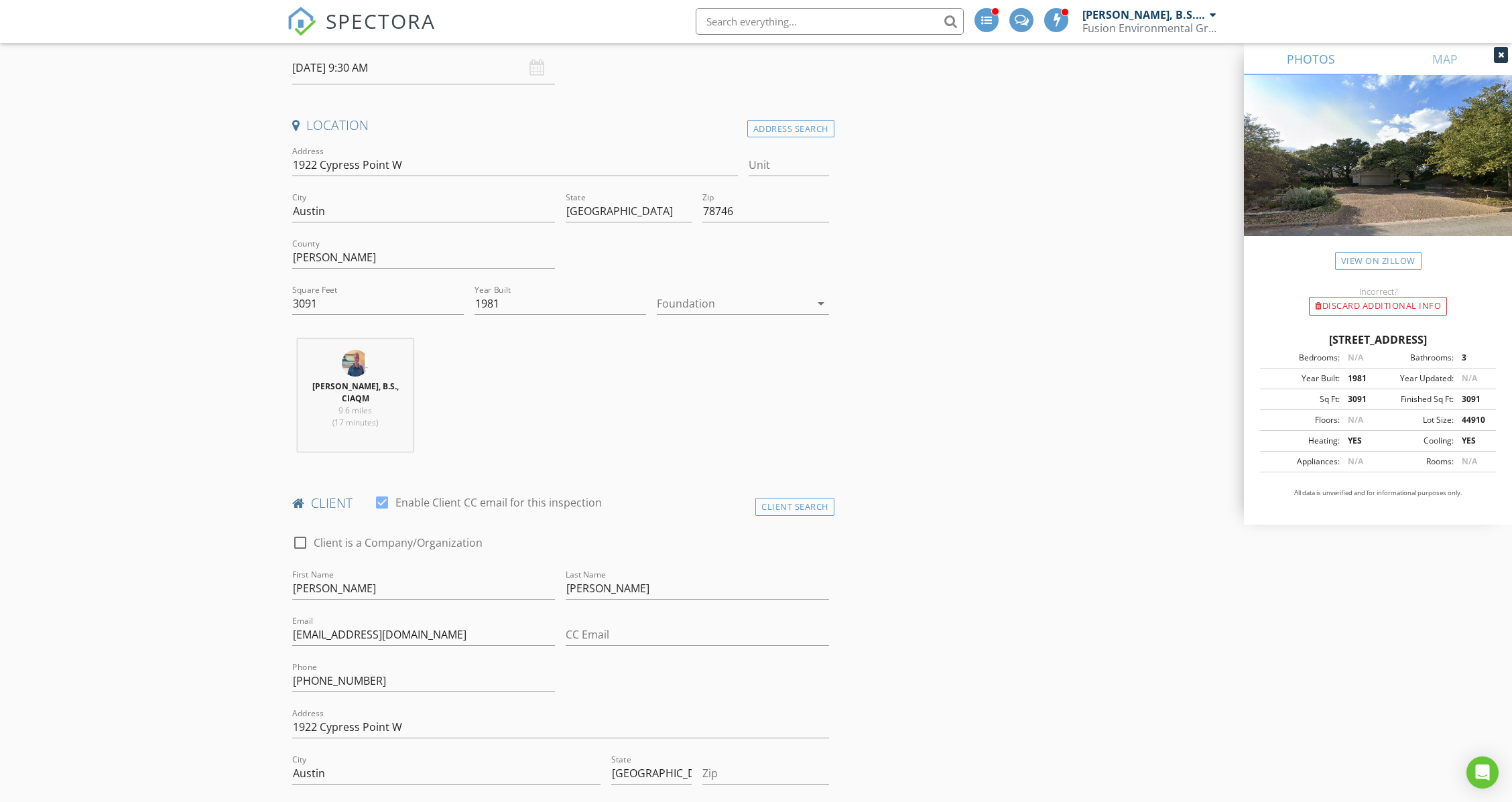
type textarea "Moved into house approximately 6 months ago and she is getting sick. Her son is…"
click at [718, 208] on input "78746" at bounding box center [765, 211] width 126 height 22
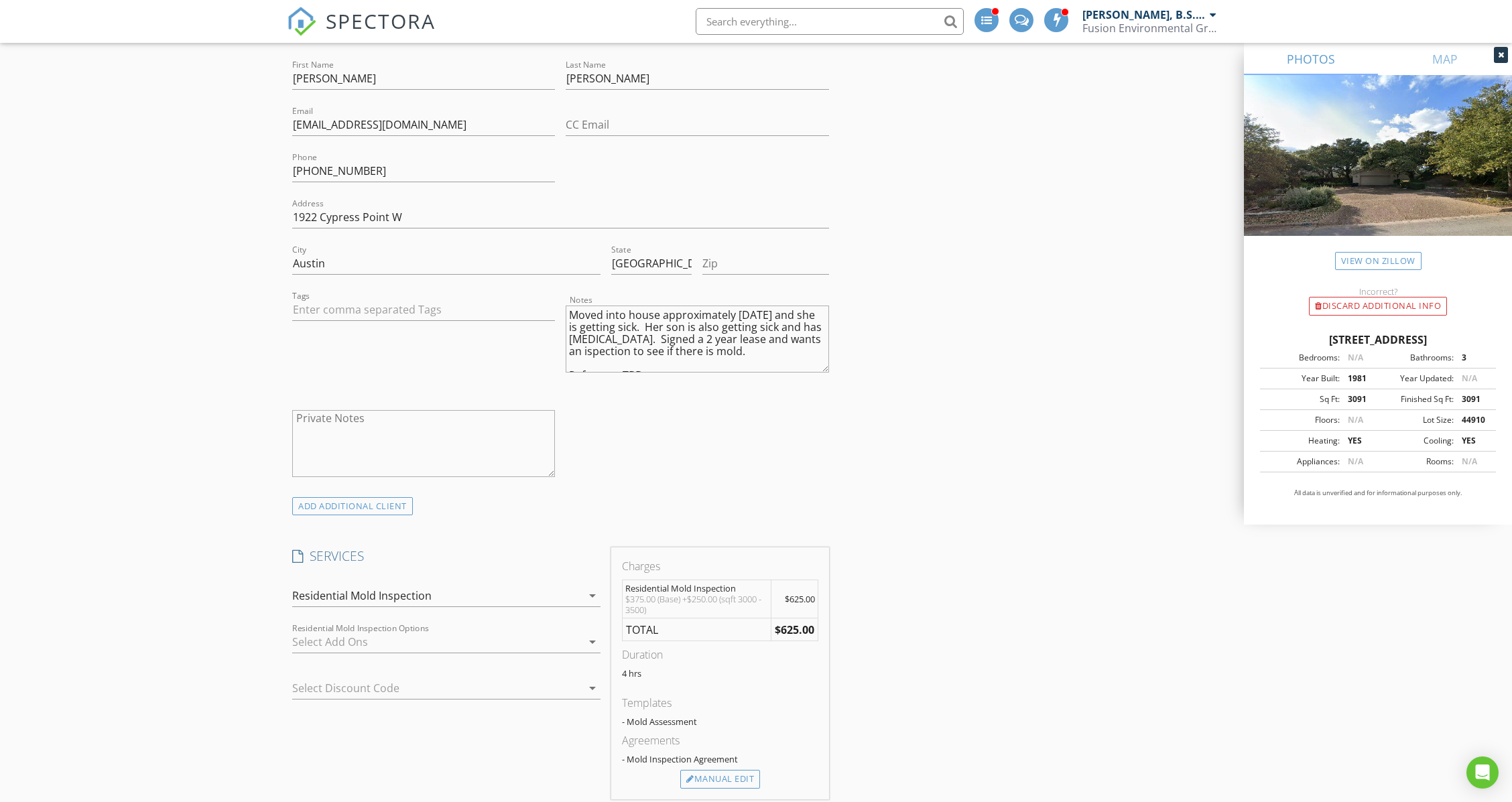
scroll to position [684, 0]
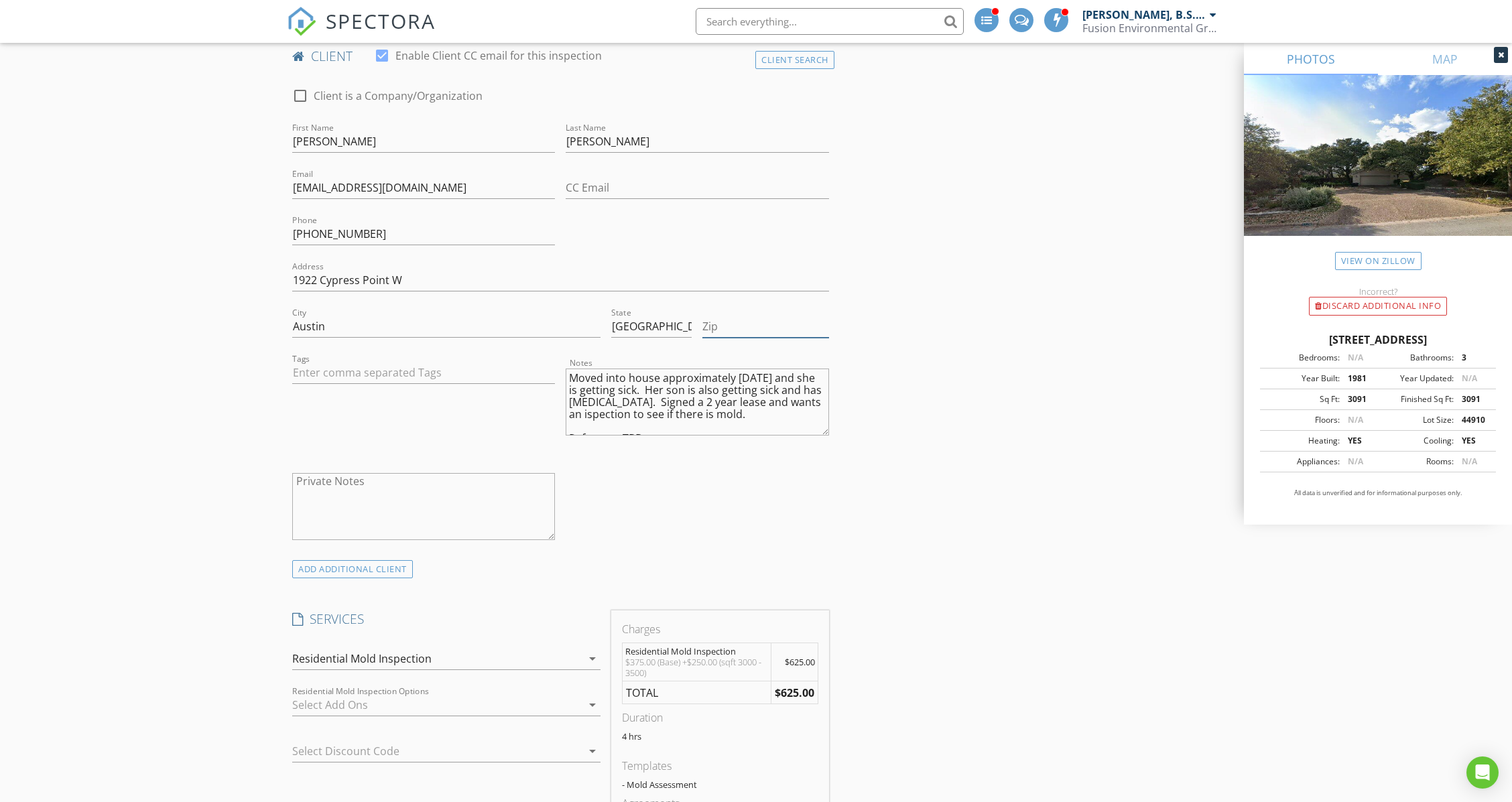
click at [754, 316] on input "Zip" at bounding box center [765, 326] width 126 height 22
paste input "78746"
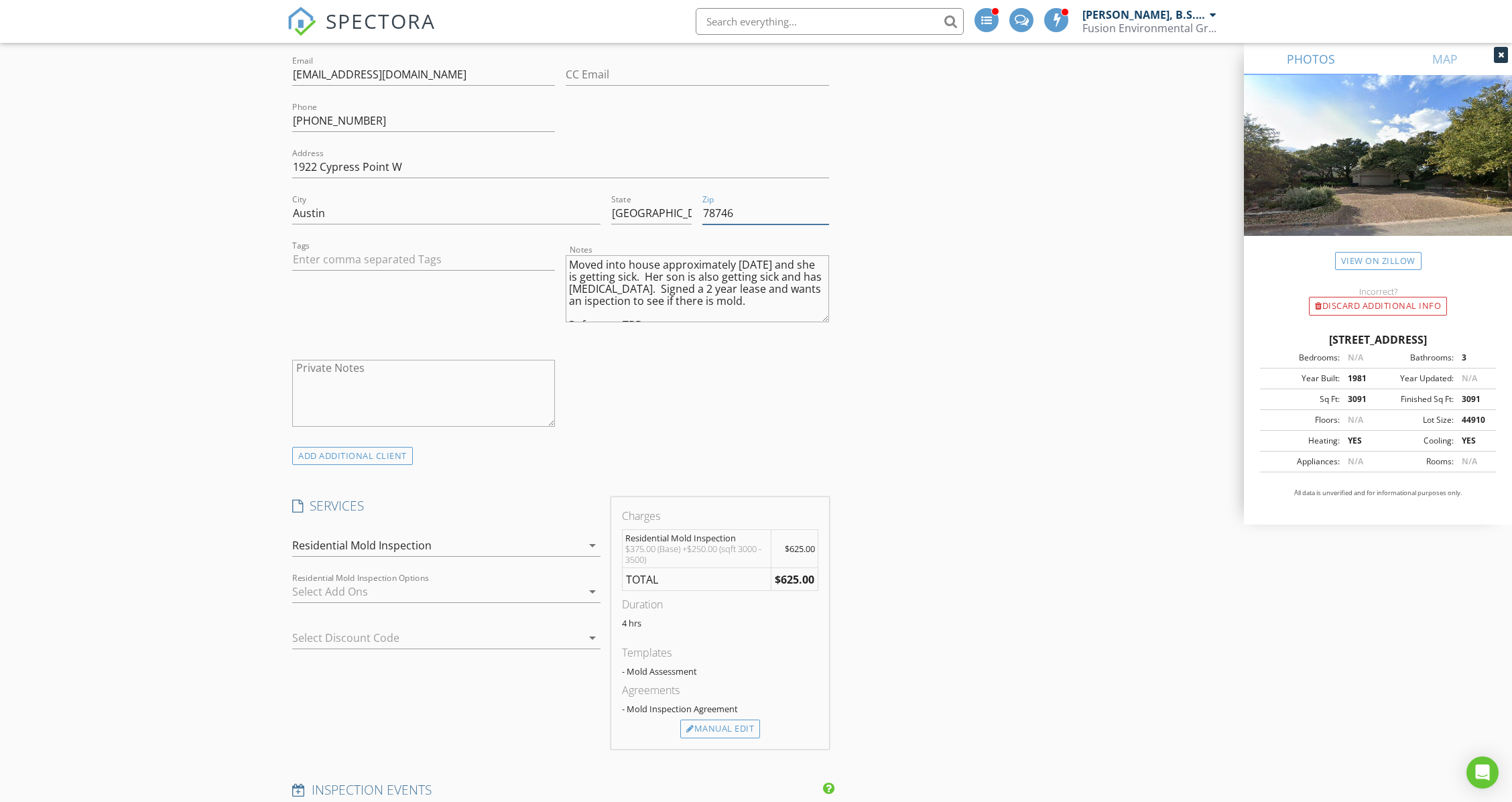
scroll to position [625, 0]
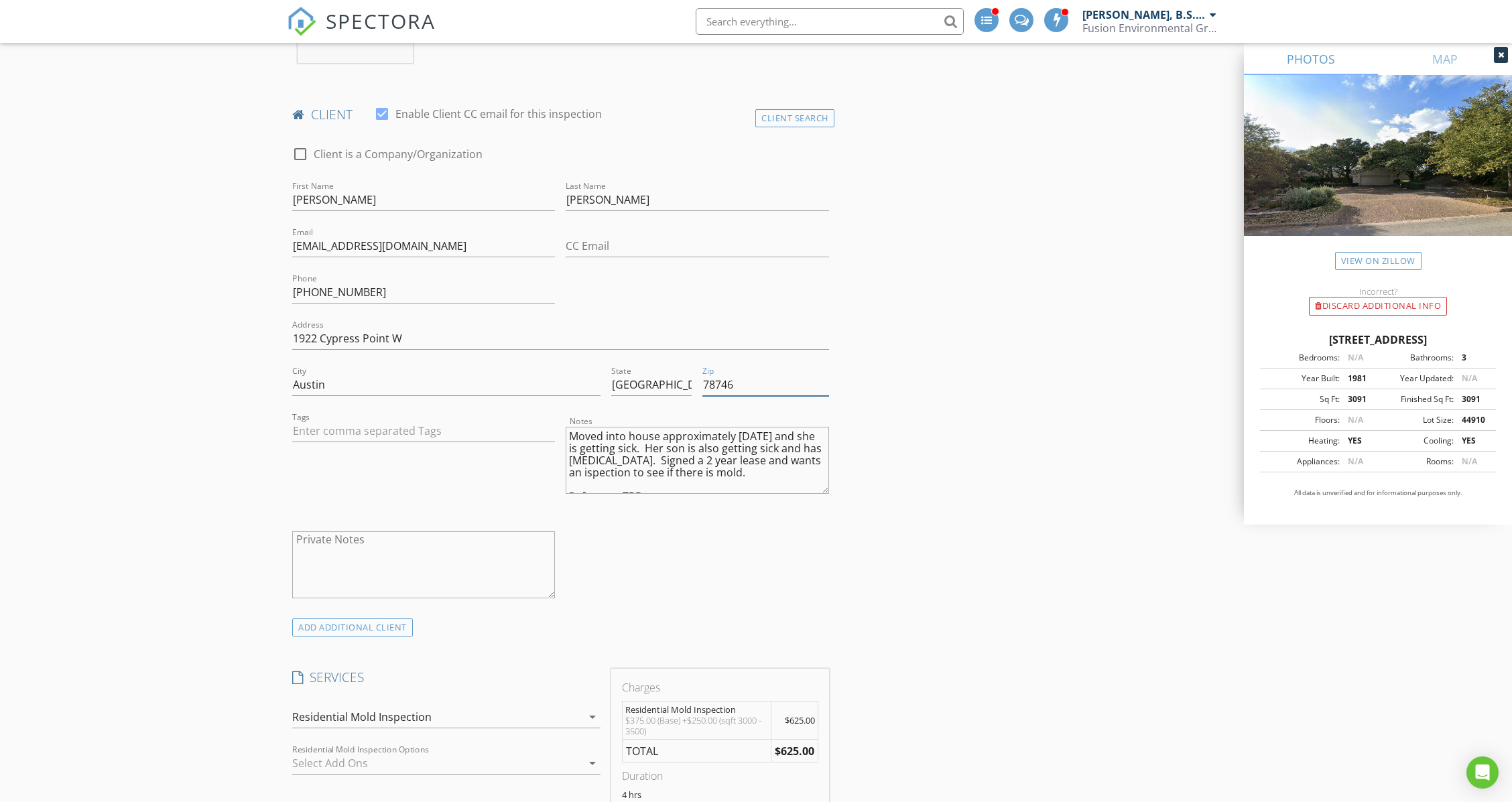
type input "78746"
click at [1501, 58] on icon at bounding box center [1500, 55] width 6 height 8
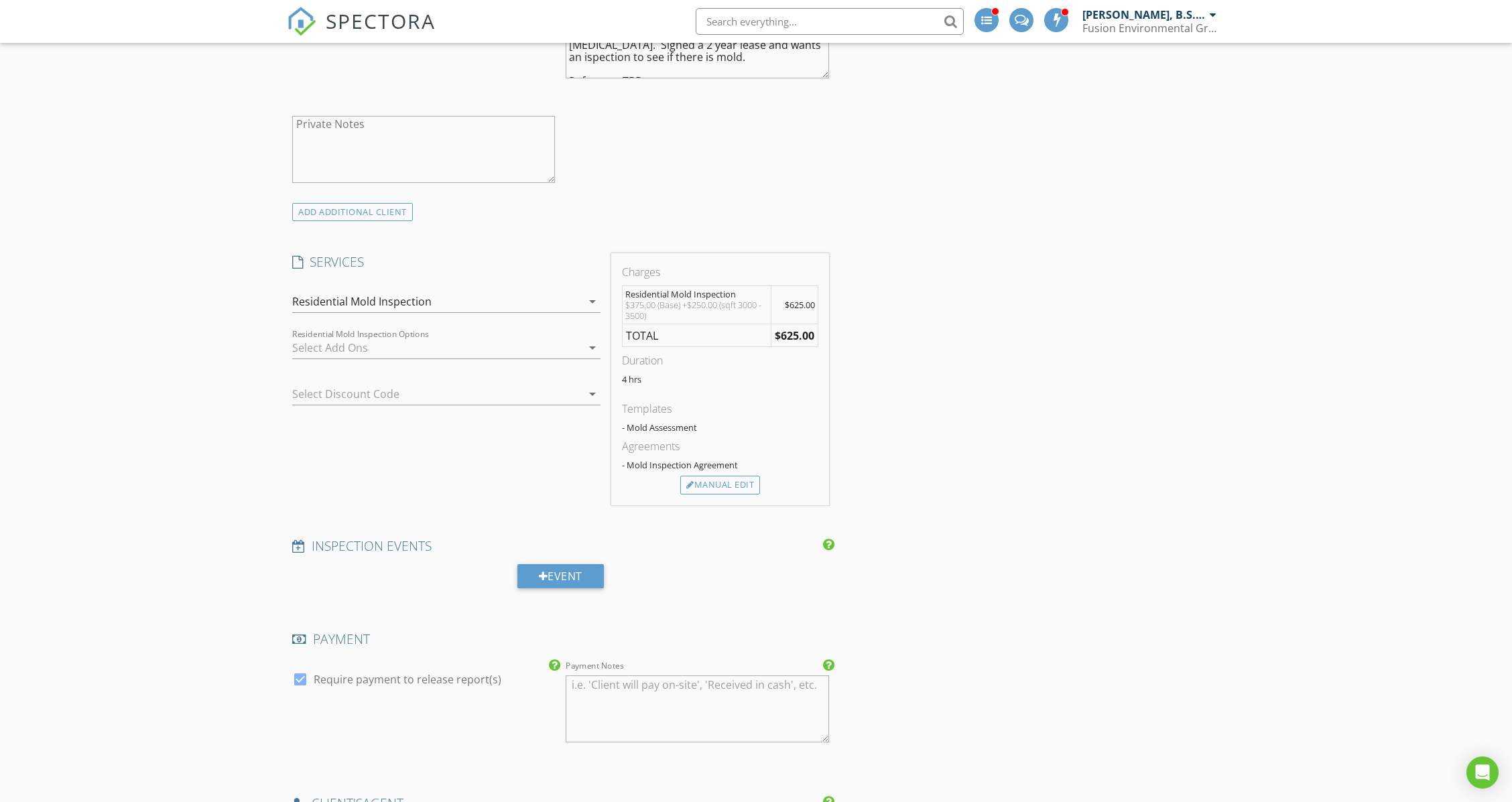
scroll to position [595, 0]
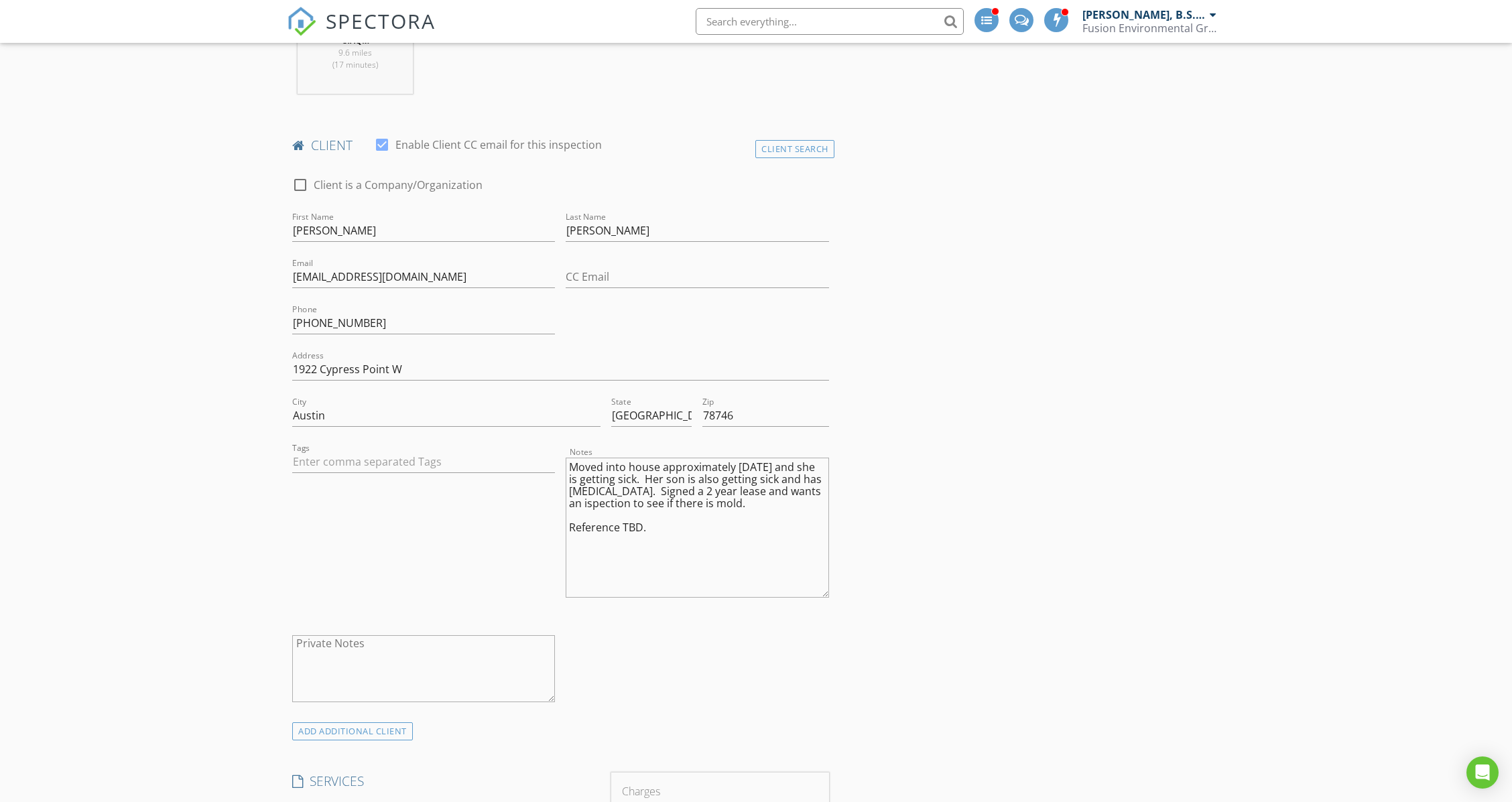
drag, startPoint x: 827, startPoint y: 513, endPoint x: 821, endPoint y: 573, distance: 60.3
click at [826, 582] on textarea "Moved into house approximately 6 months ago and she is getting sick. Her son is…" at bounding box center [697, 527] width 263 height 140
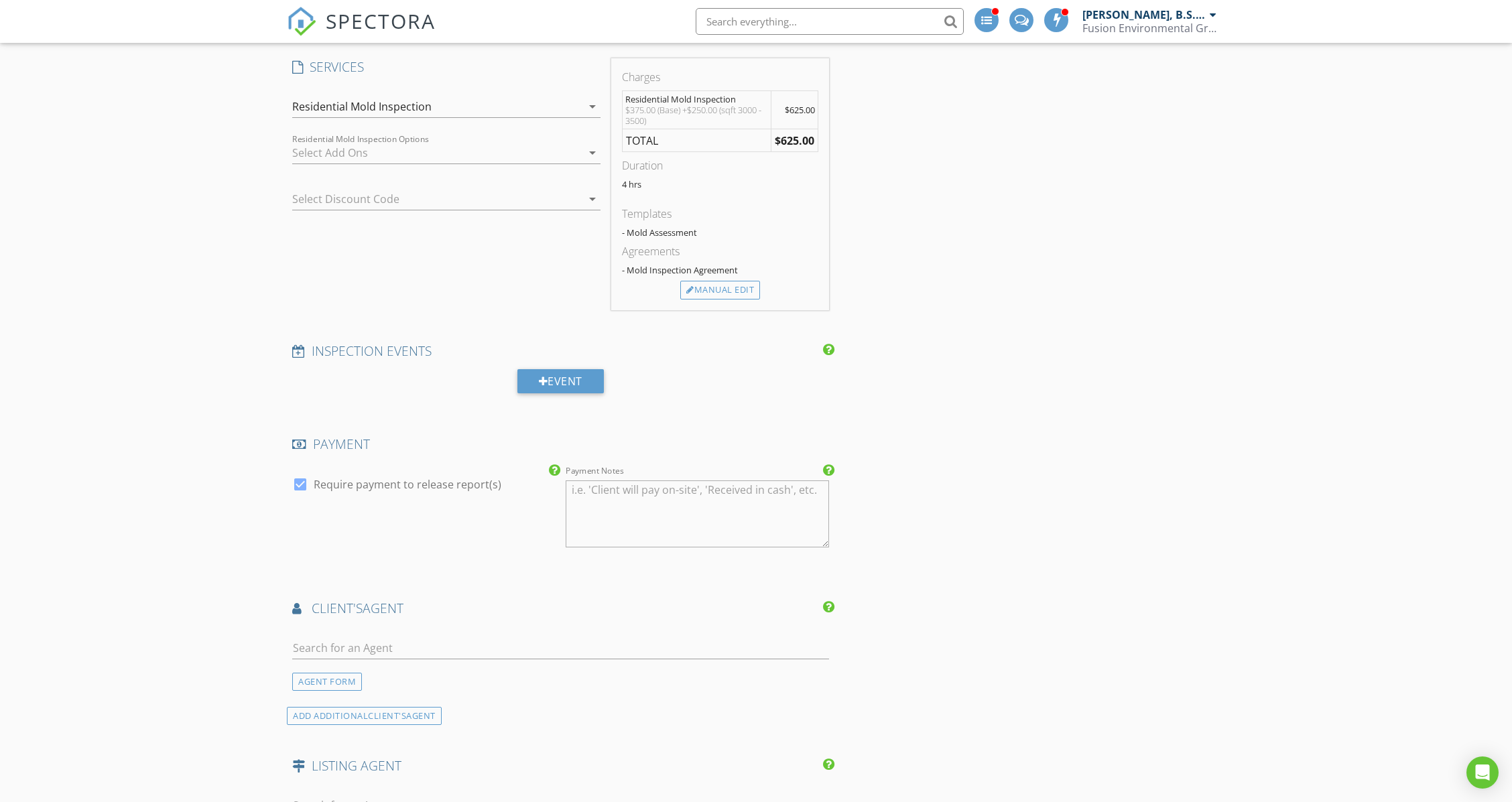
scroll to position [2007, 0]
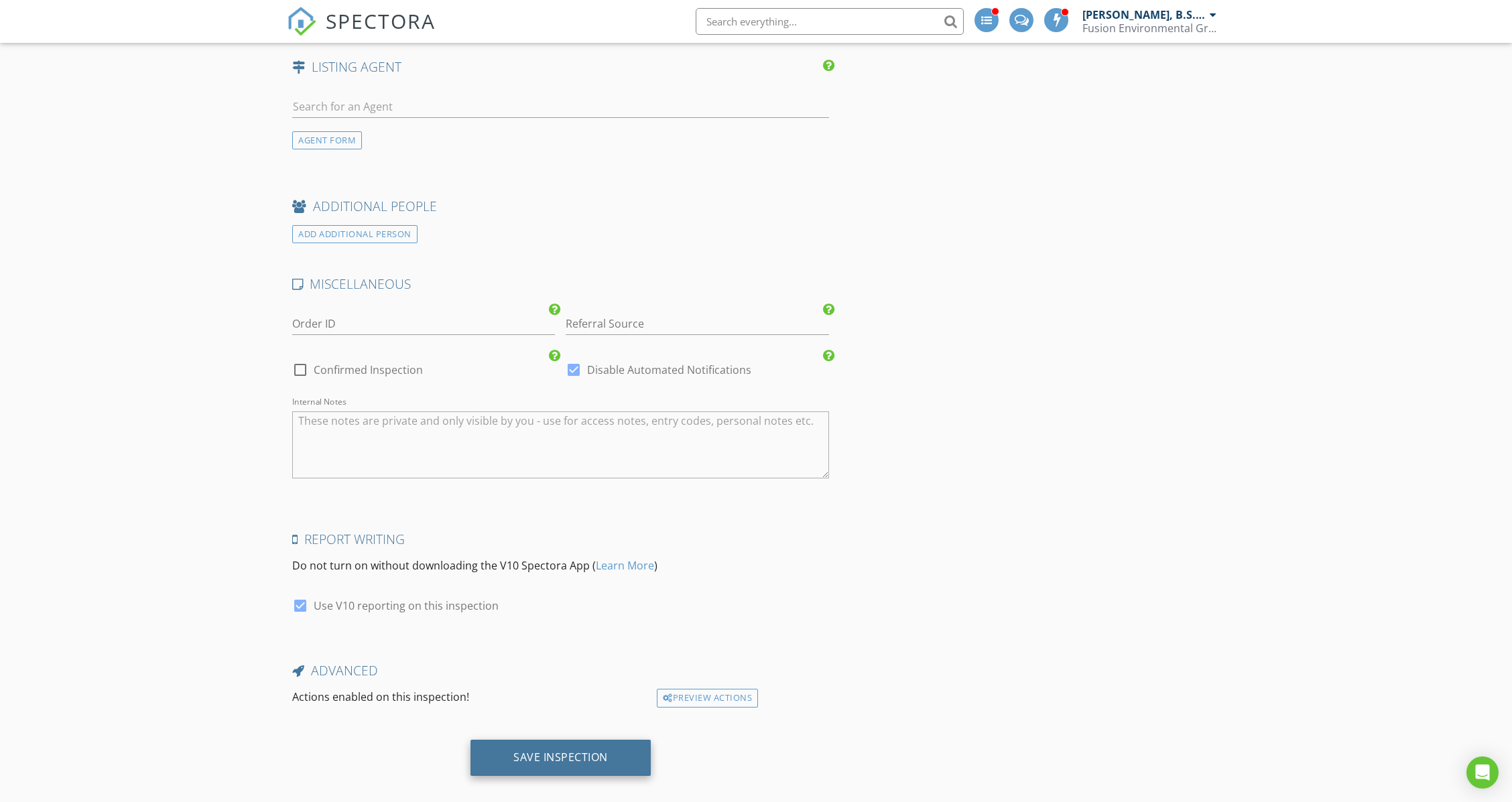
type textarea "Moved into house approximately [DATE] and she is getting sick. Her son is also …"
click at [583, 753] on div "Save Inspection" at bounding box center [561, 757] width 180 height 36
